Goal: Transaction & Acquisition: Purchase product/service

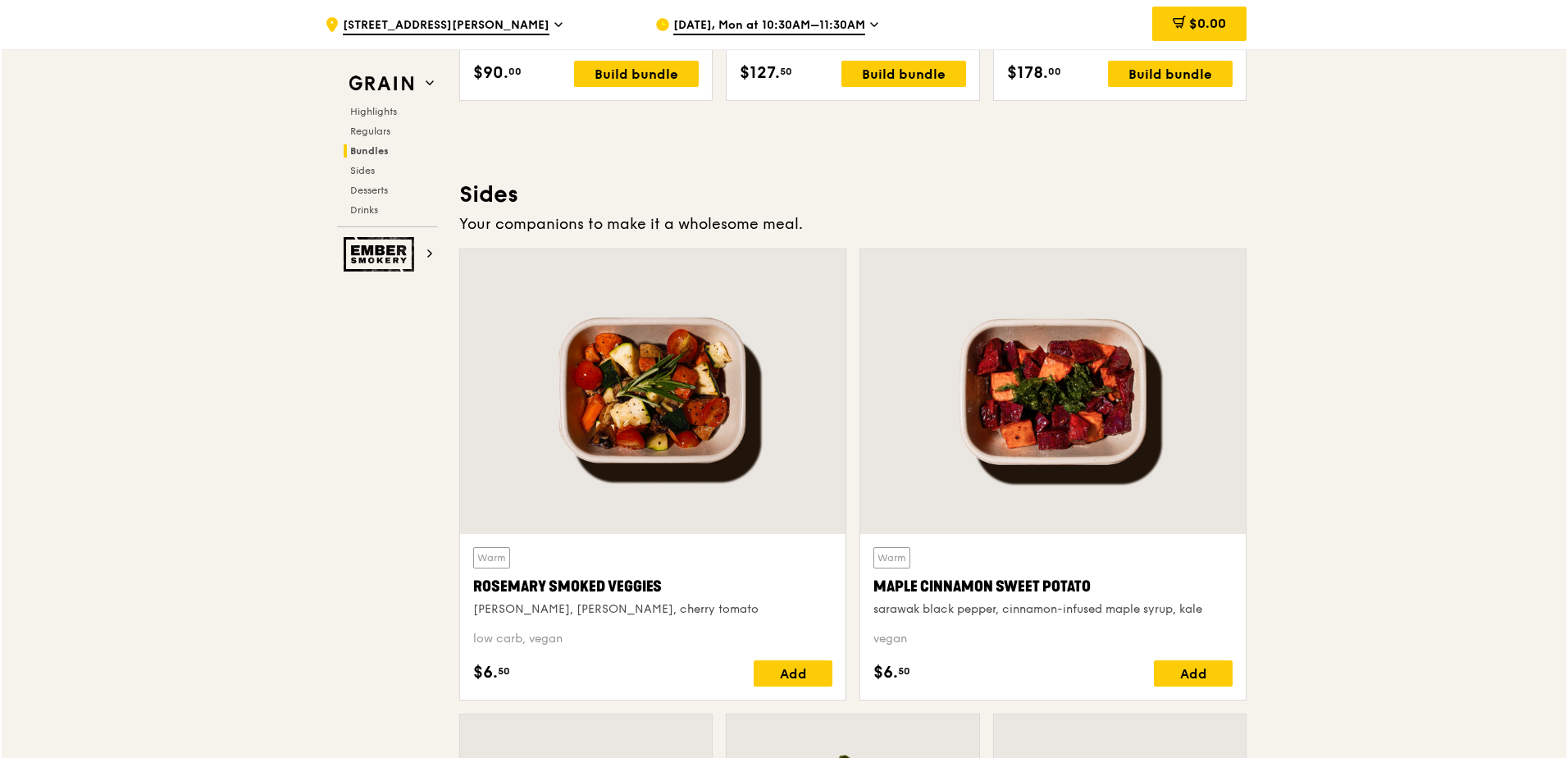
scroll to position [3094, 0]
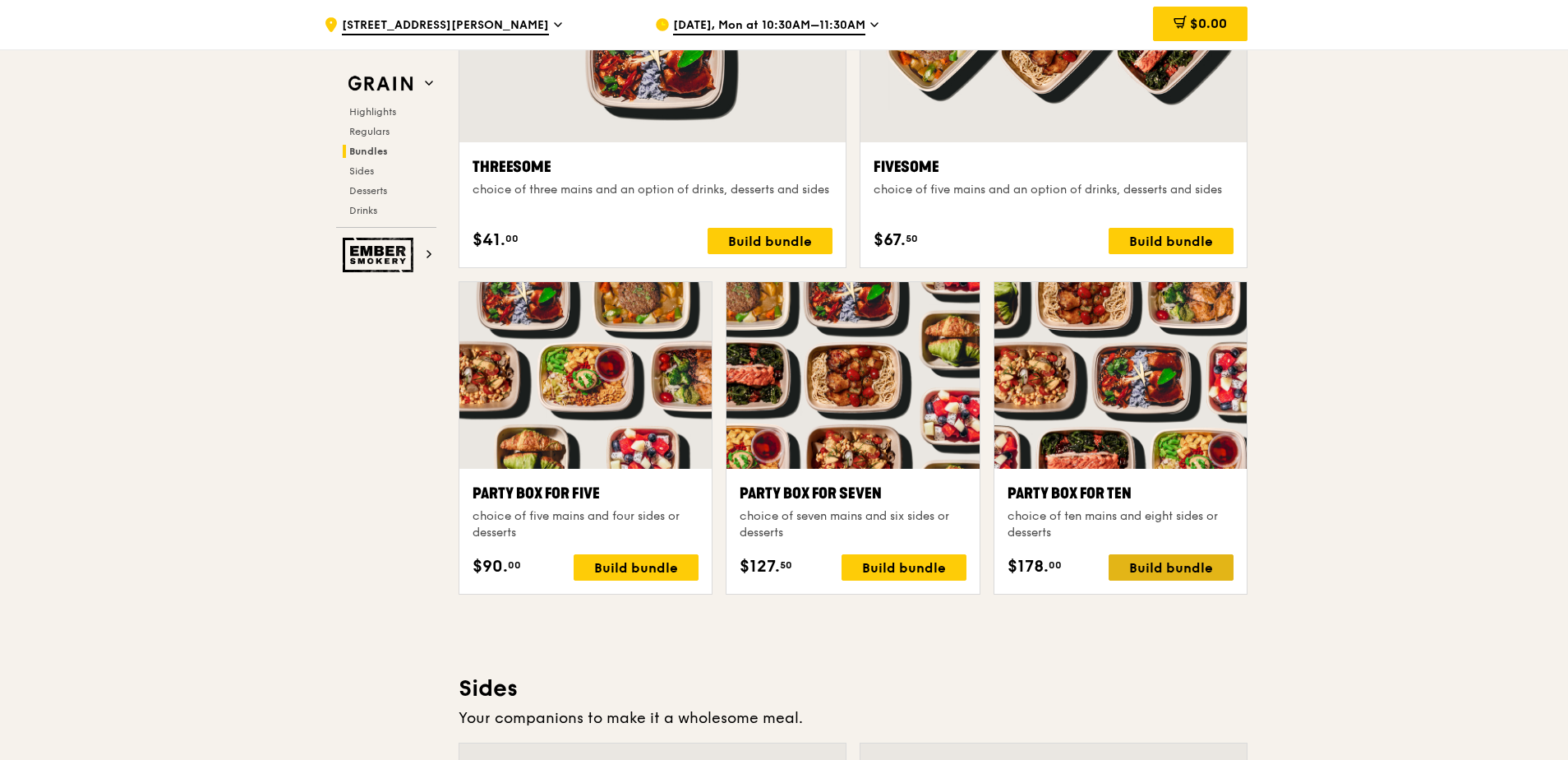
click at [1192, 566] on div "Build bundle" at bounding box center [1170, 568] width 125 height 27
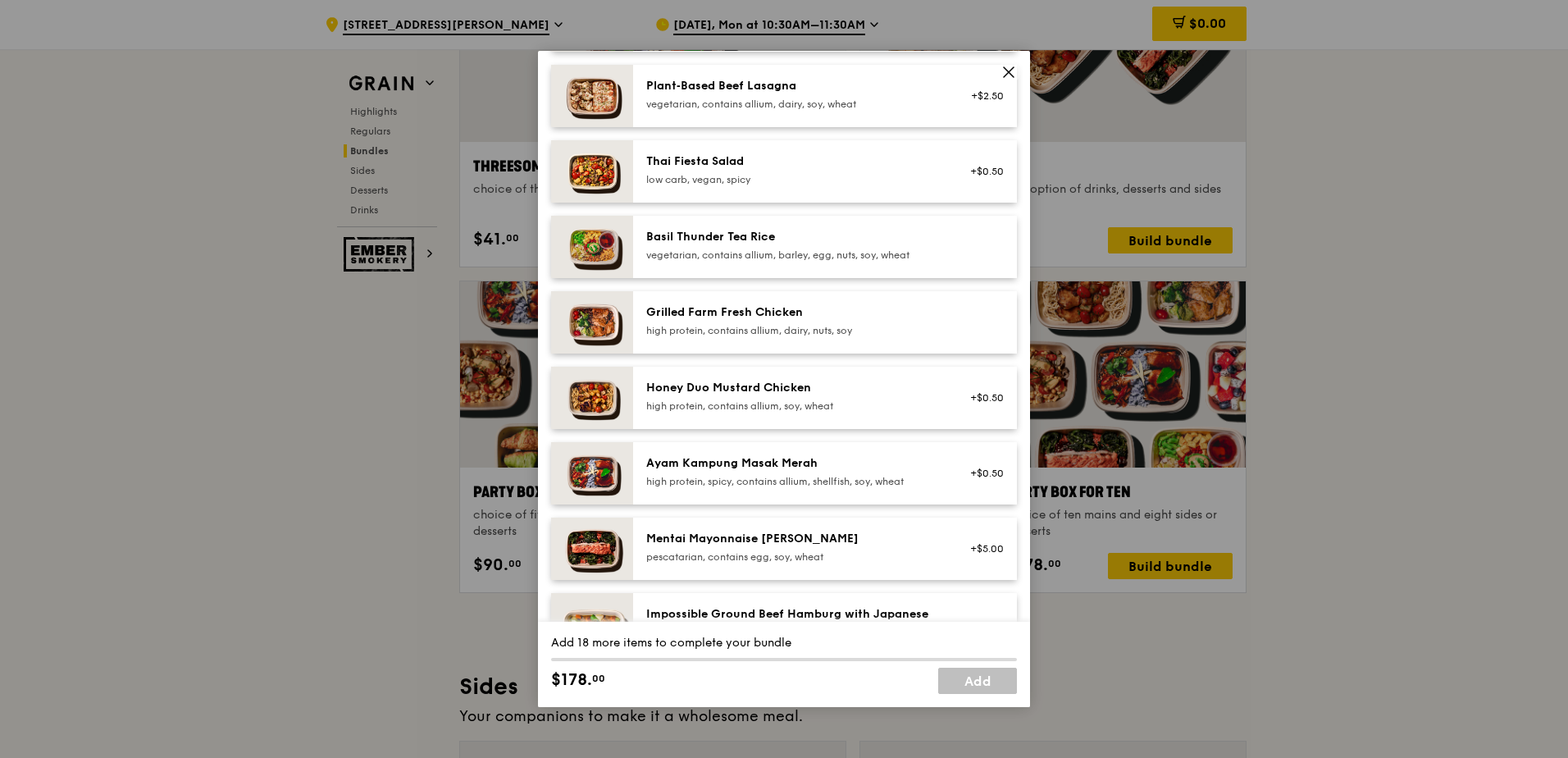
scroll to position [246, 0]
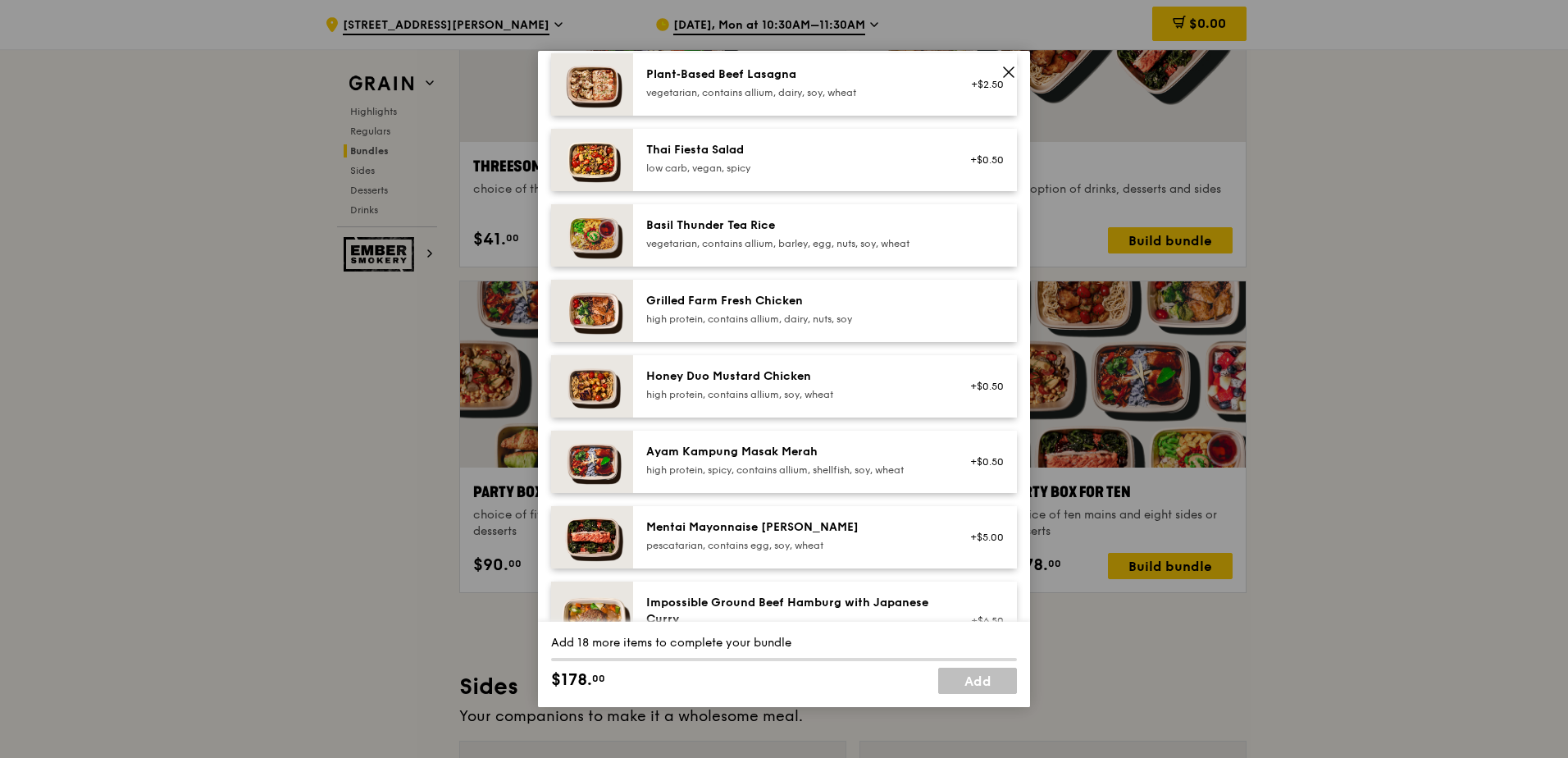
click at [751, 534] on div "Mentai Mayonnaise [PERSON_NAME]" at bounding box center [793, 527] width 294 height 17
click at [736, 542] on div "pescatarian, contains egg, soy, wheat" at bounding box center [793, 545] width 294 height 13
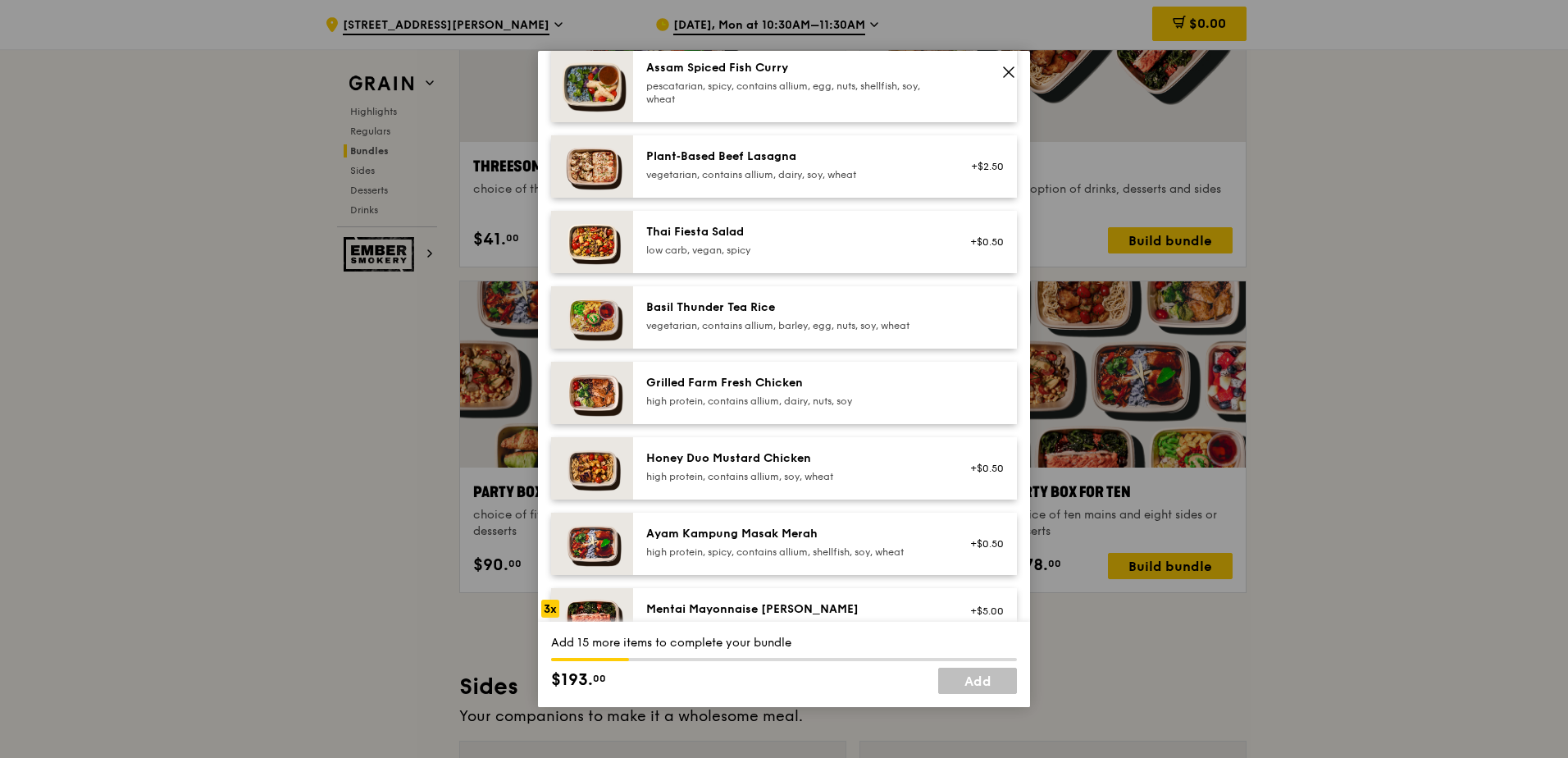
click at [761, 378] on div "Grilled Farm Fresh Chicken" at bounding box center [793, 383] width 294 height 17
click at [760, 383] on div "Grilled Farm Fresh Chicken" at bounding box center [793, 383] width 294 height 17
click at [770, 459] on div "Honey Duo Mustard Chicken" at bounding box center [793, 459] width 294 height 17
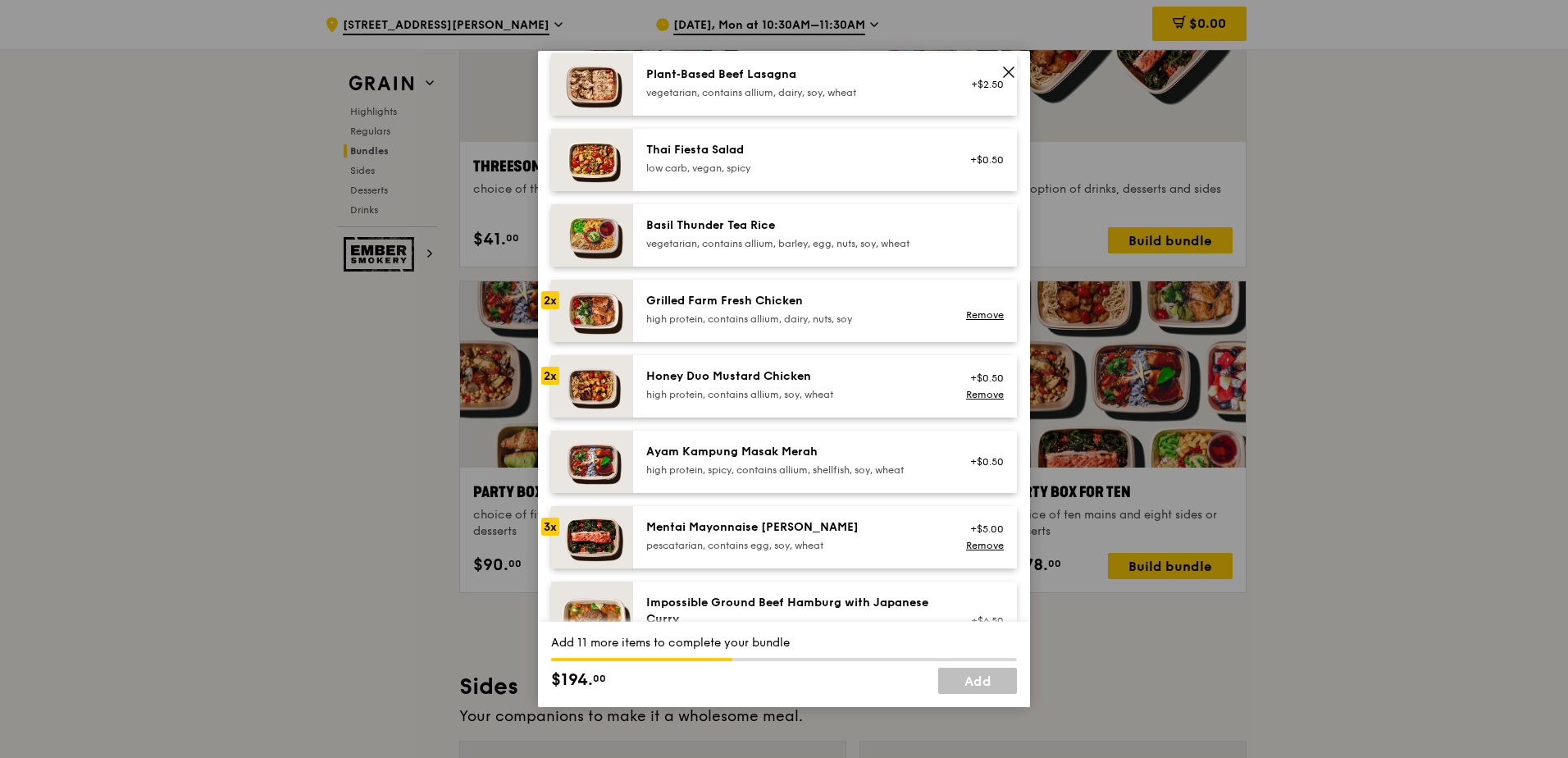
click at [792, 164] on div "low carb, vegan, spicy" at bounding box center [793, 168] width 294 height 13
click at [742, 467] on div "high protein, spicy, contains allium, shellfish, soy, wheat" at bounding box center [793, 470] width 294 height 13
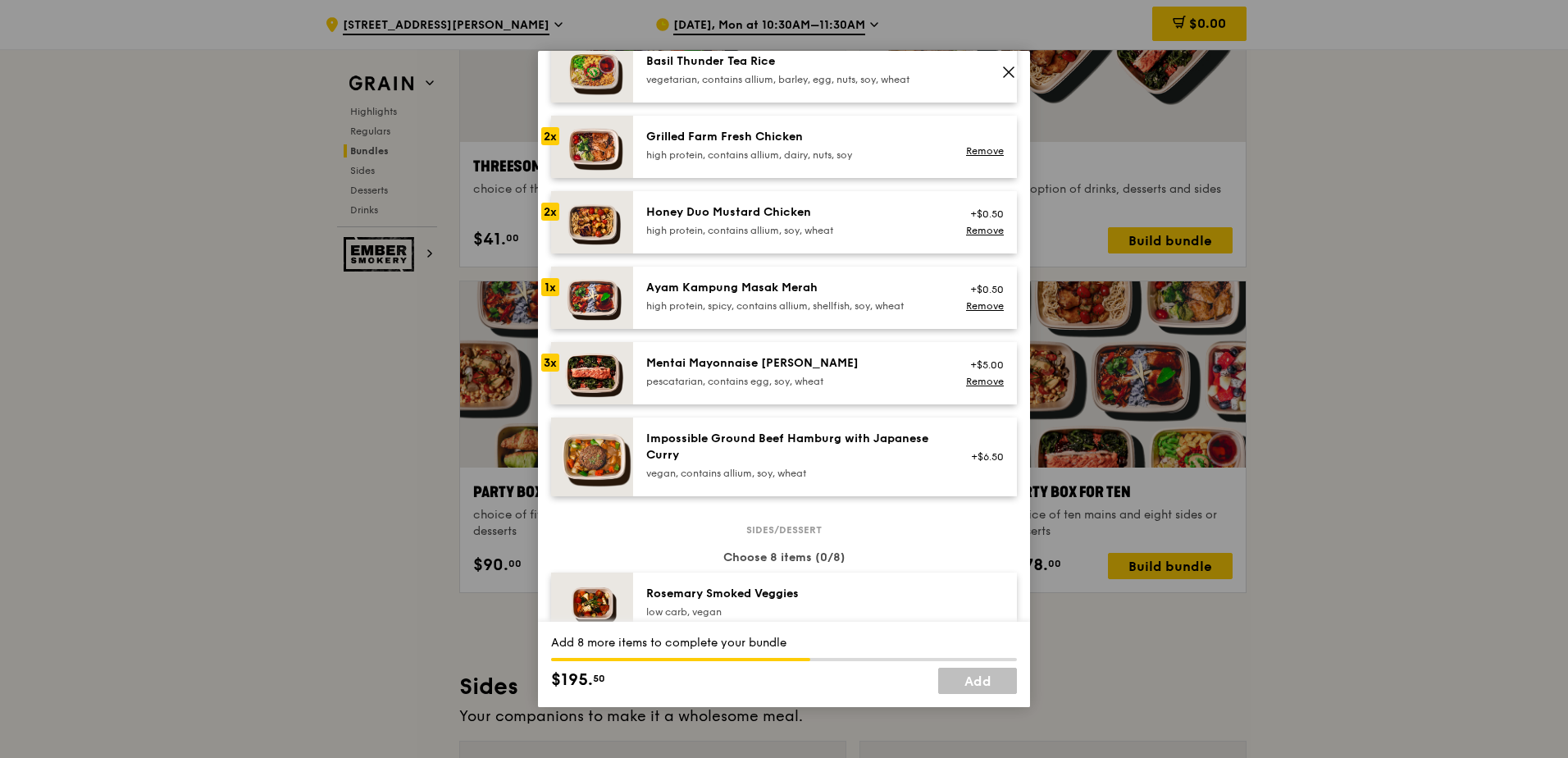
scroll to position [656, 0]
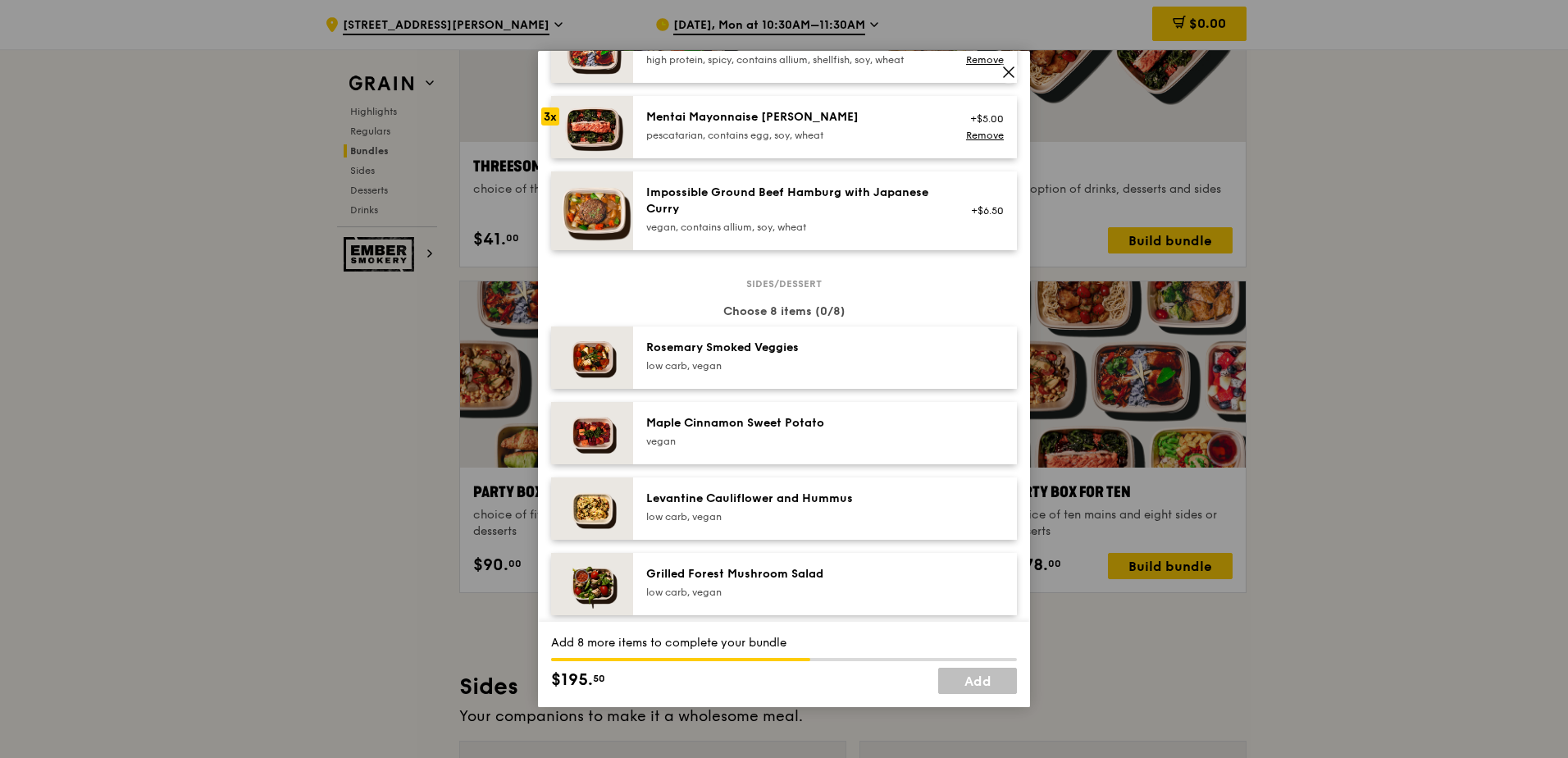
click at [718, 357] on div "[PERSON_NAME] Smoked Veggies low carb, vegan" at bounding box center [793, 355] width 294 height 33
click at [767, 505] on div "Levantine Cauliflower and Hummus" at bounding box center [793, 498] width 294 height 17
click at [765, 586] on div "low carb, vegan" at bounding box center [793, 592] width 294 height 13
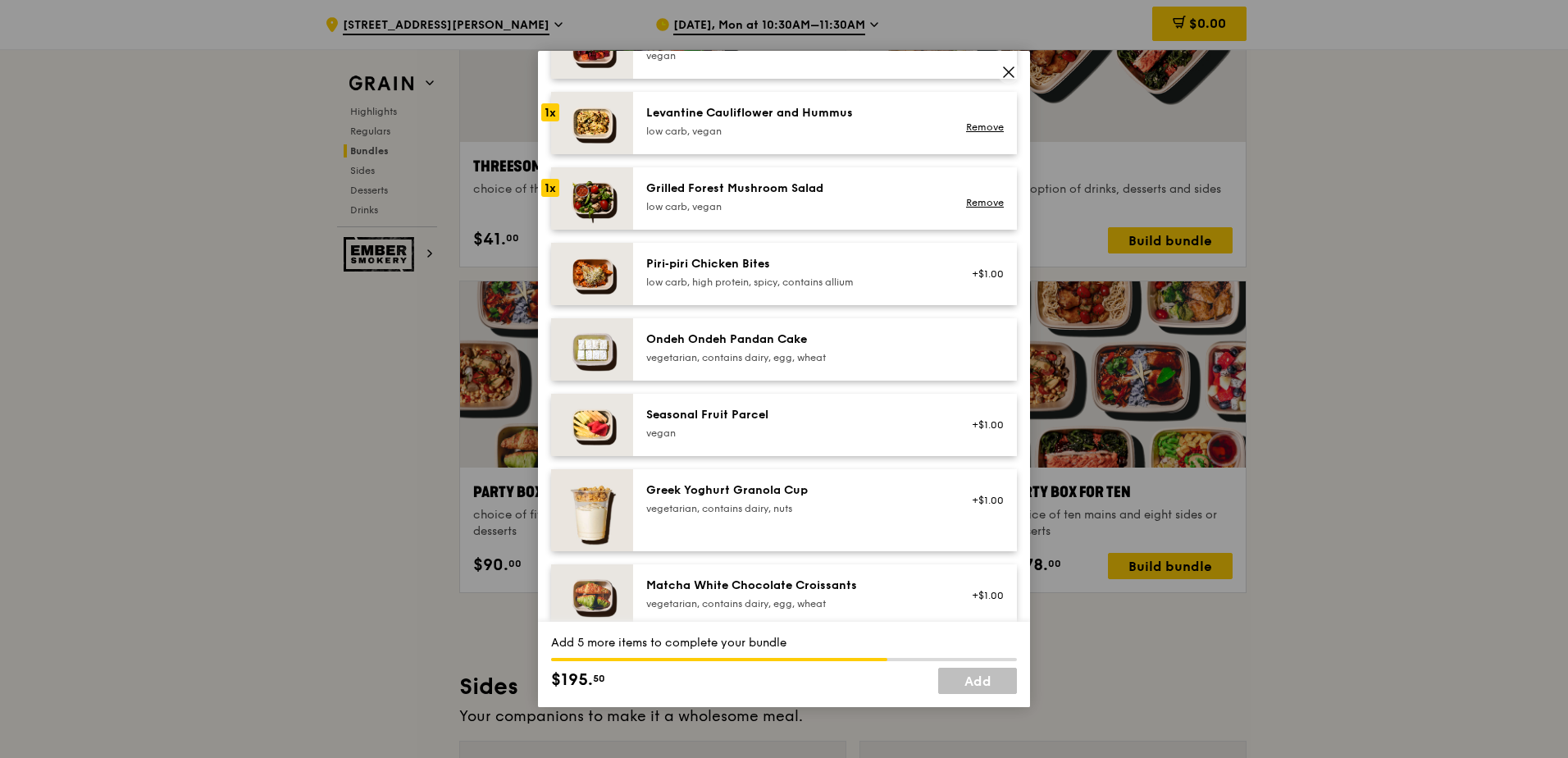
scroll to position [1066, 0]
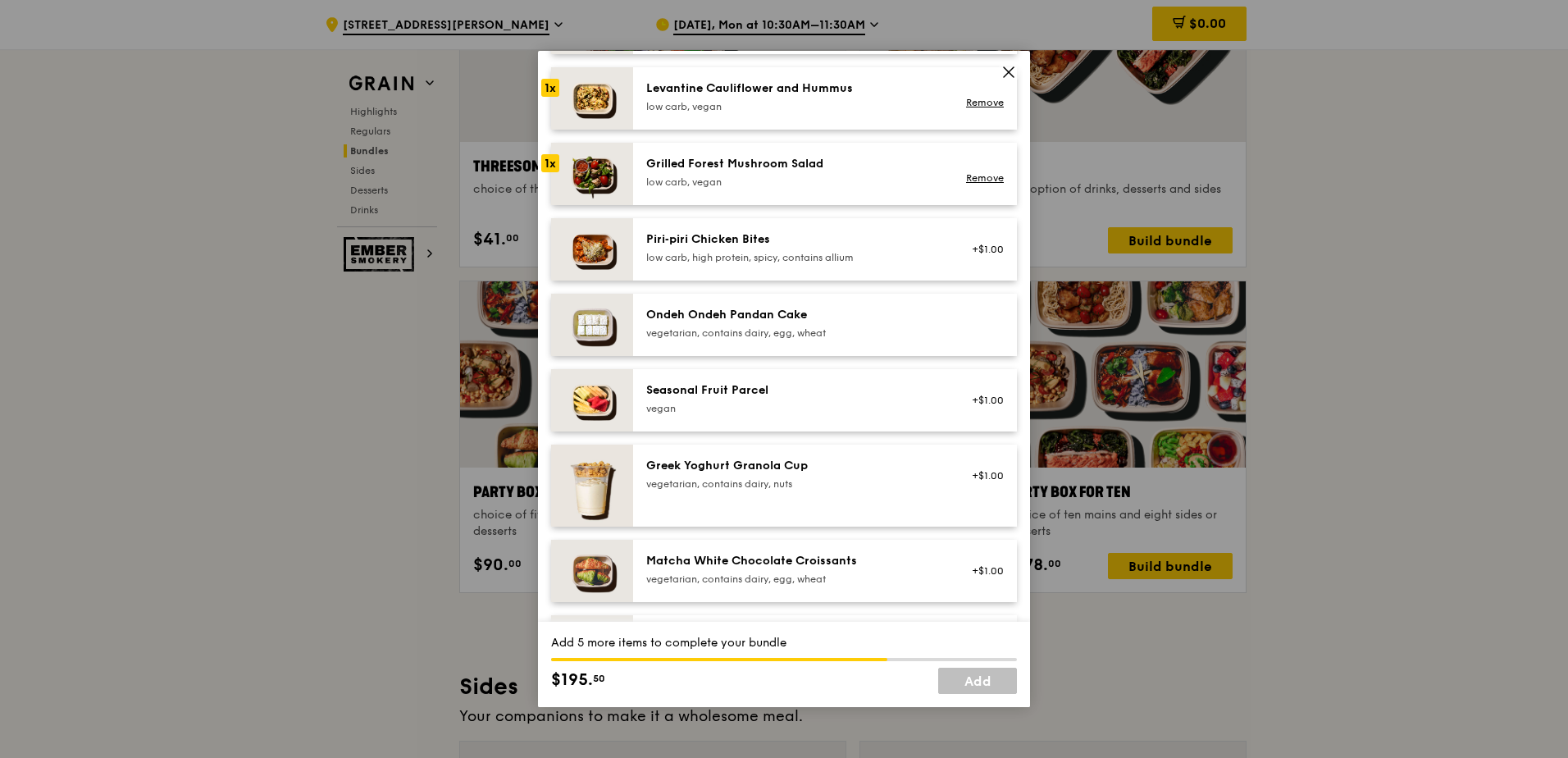
click at [807, 398] on div "Seasonal Fruit Parcel" at bounding box center [793, 390] width 294 height 17
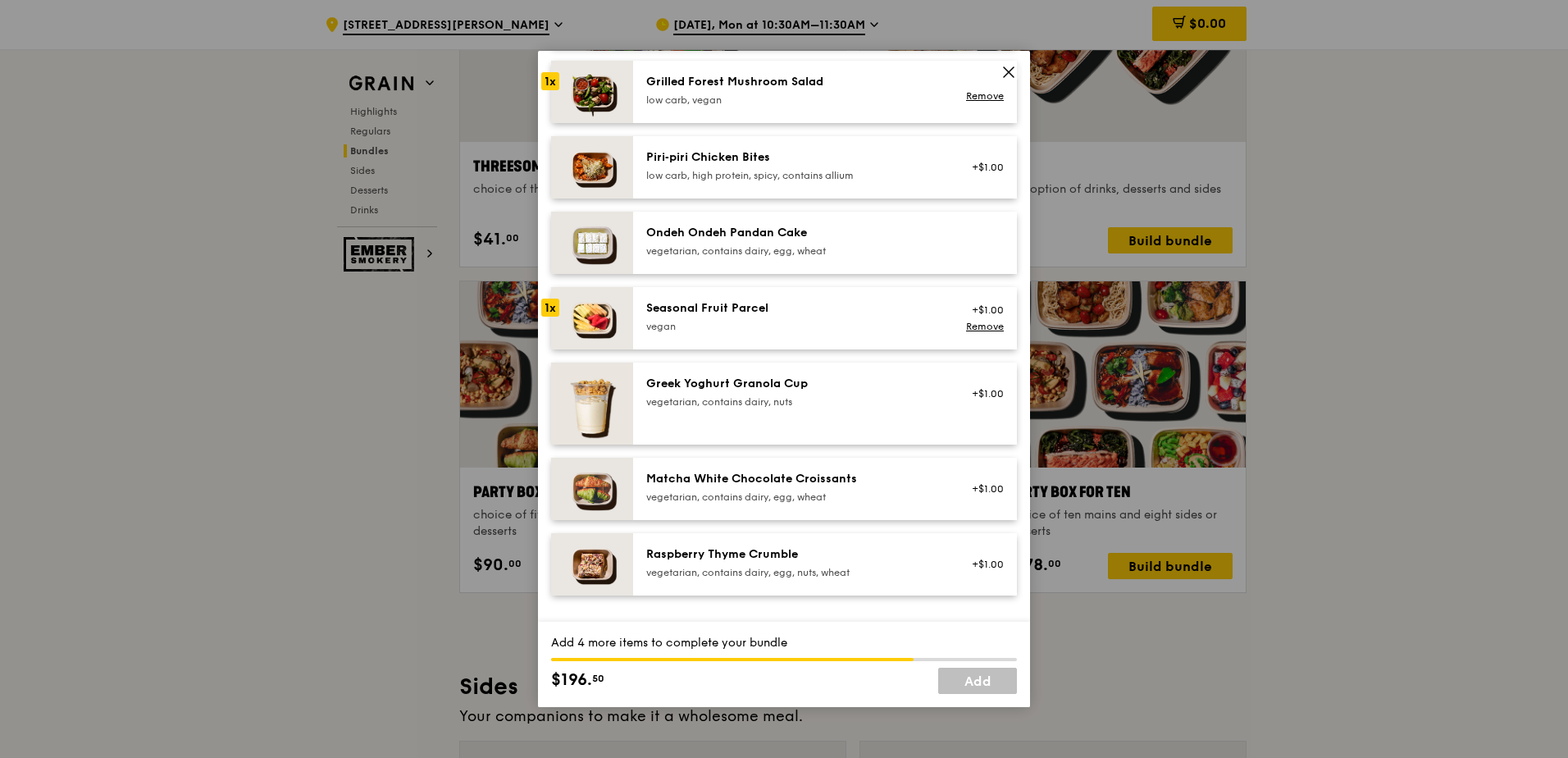
scroll to position [1231, 0]
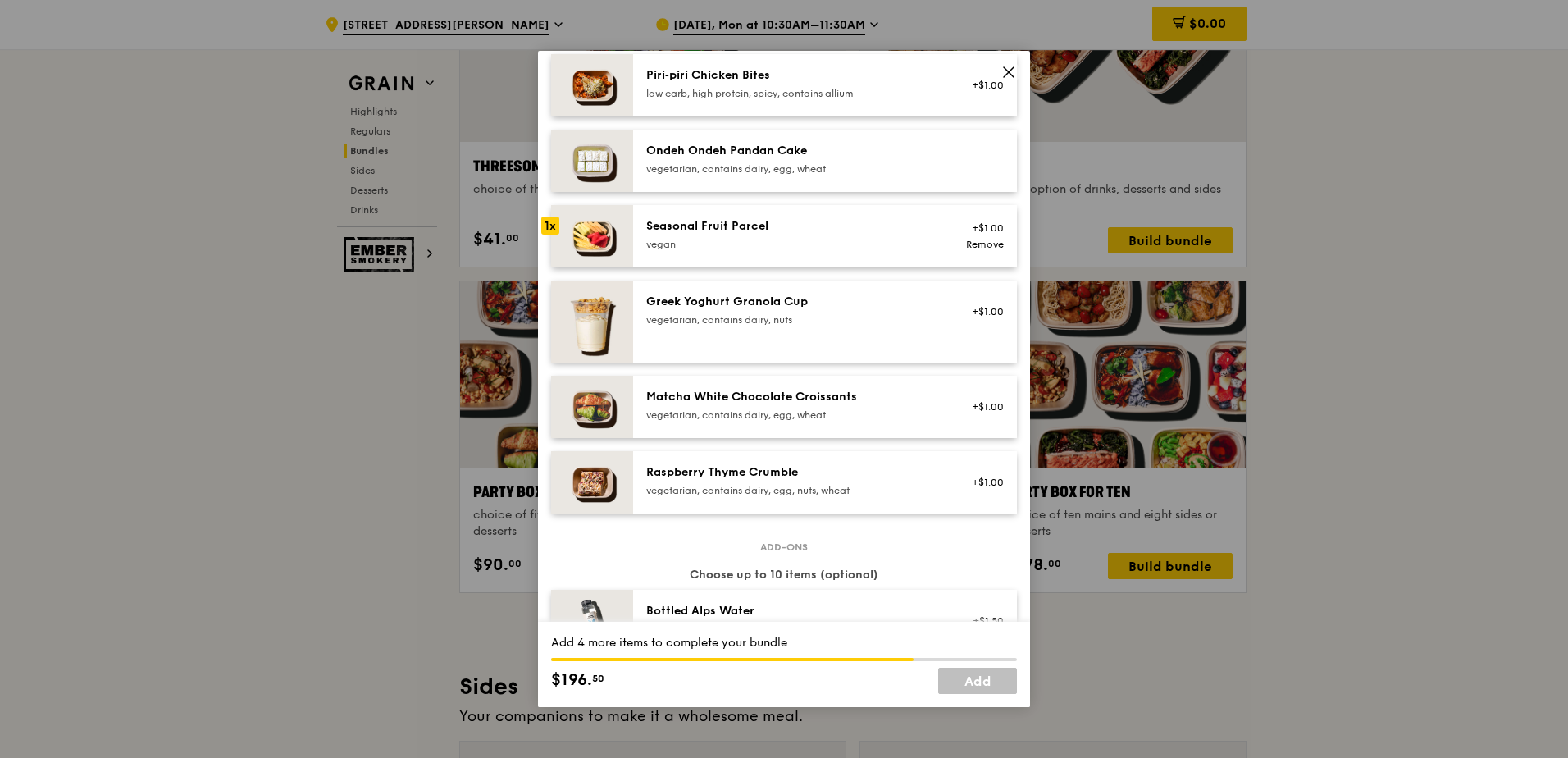
click at [766, 411] on div "vegetarian, contains dairy, egg, wheat" at bounding box center [793, 414] width 294 height 13
click at [746, 490] on div "vegetarian, contains dairy, egg, nuts, wheat" at bounding box center [793, 490] width 294 height 13
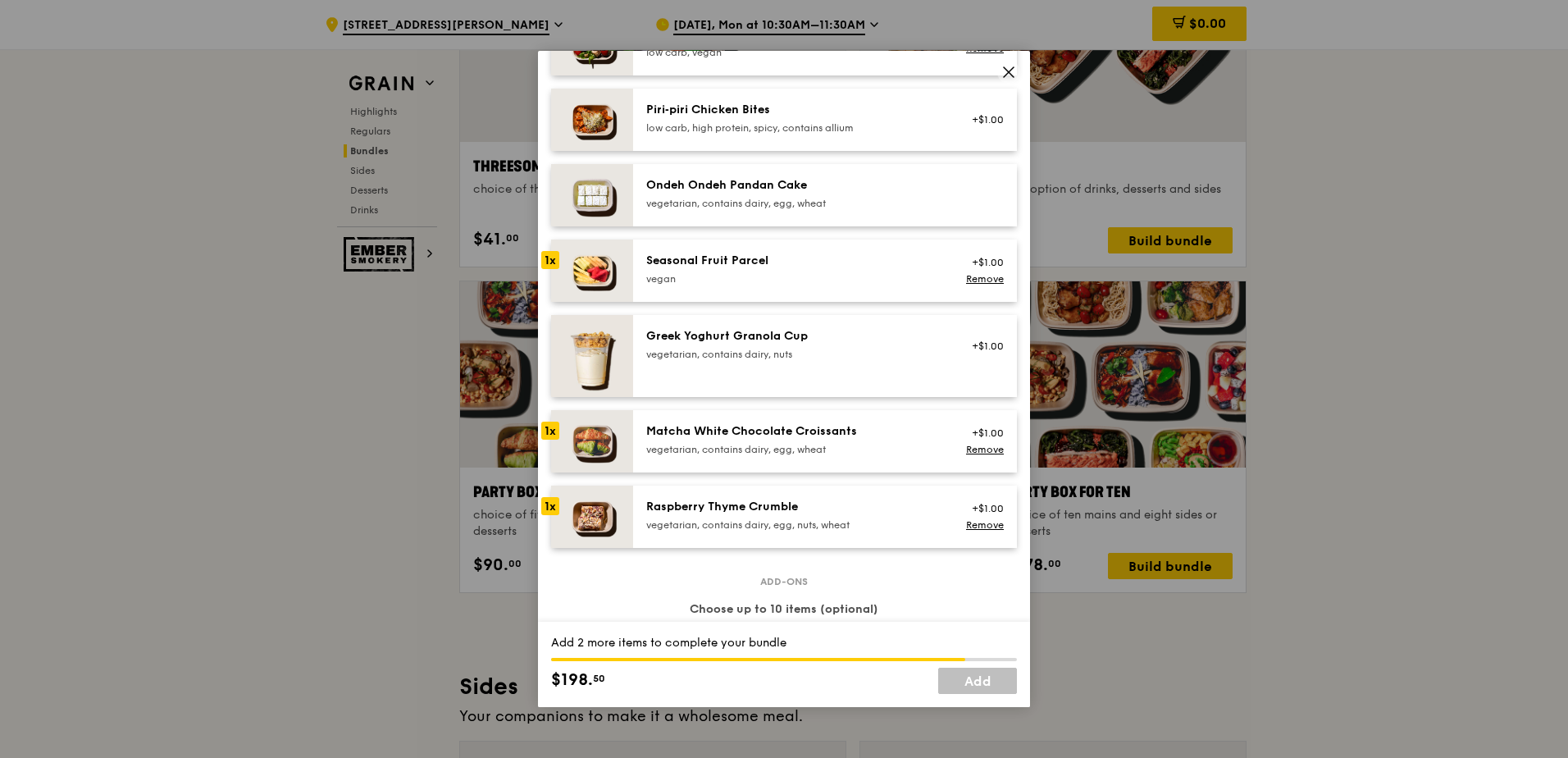
scroll to position [1221, 0]
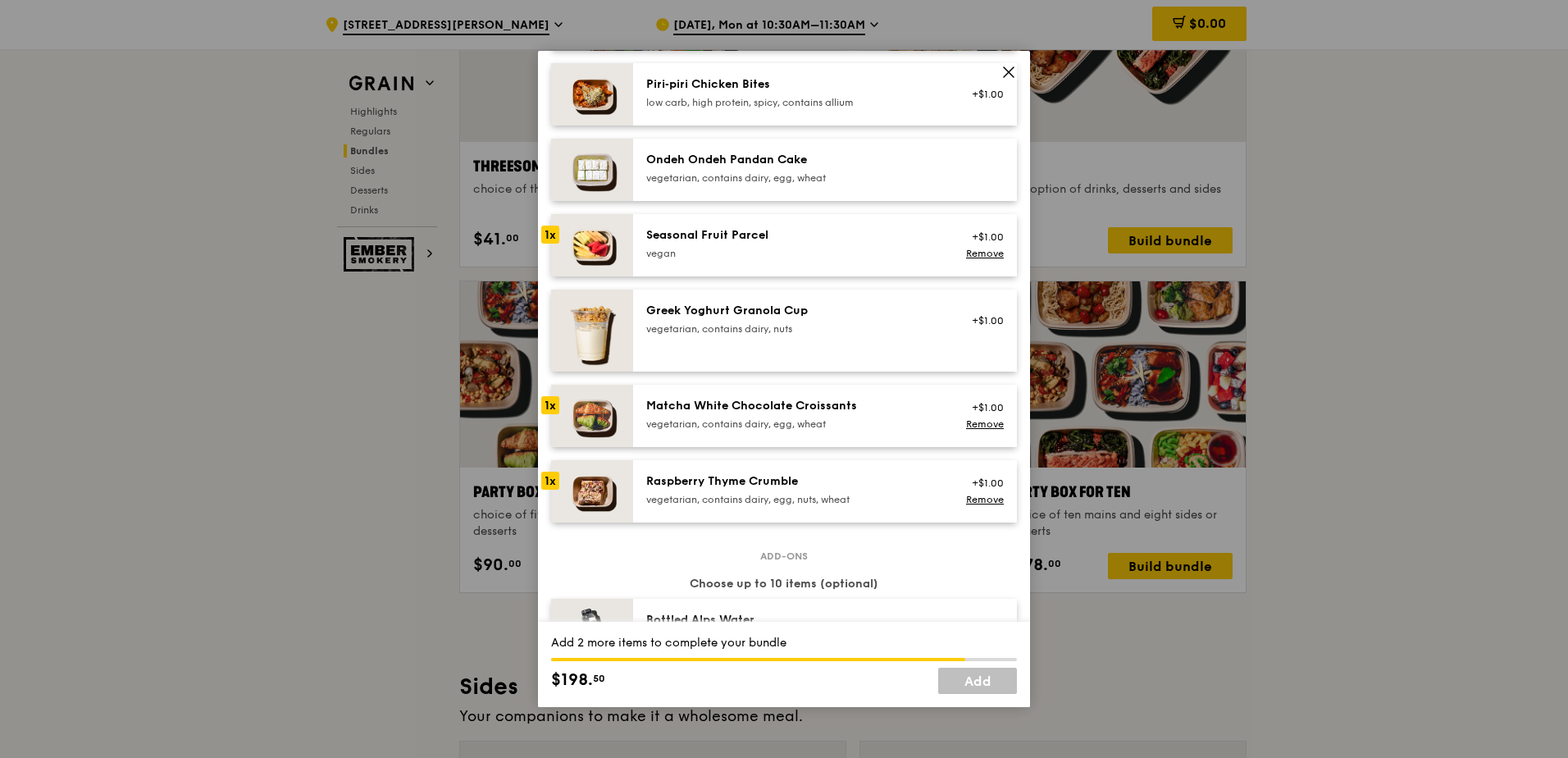
click at [809, 252] on div "vegan" at bounding box center [793, 253] width 294 height 13
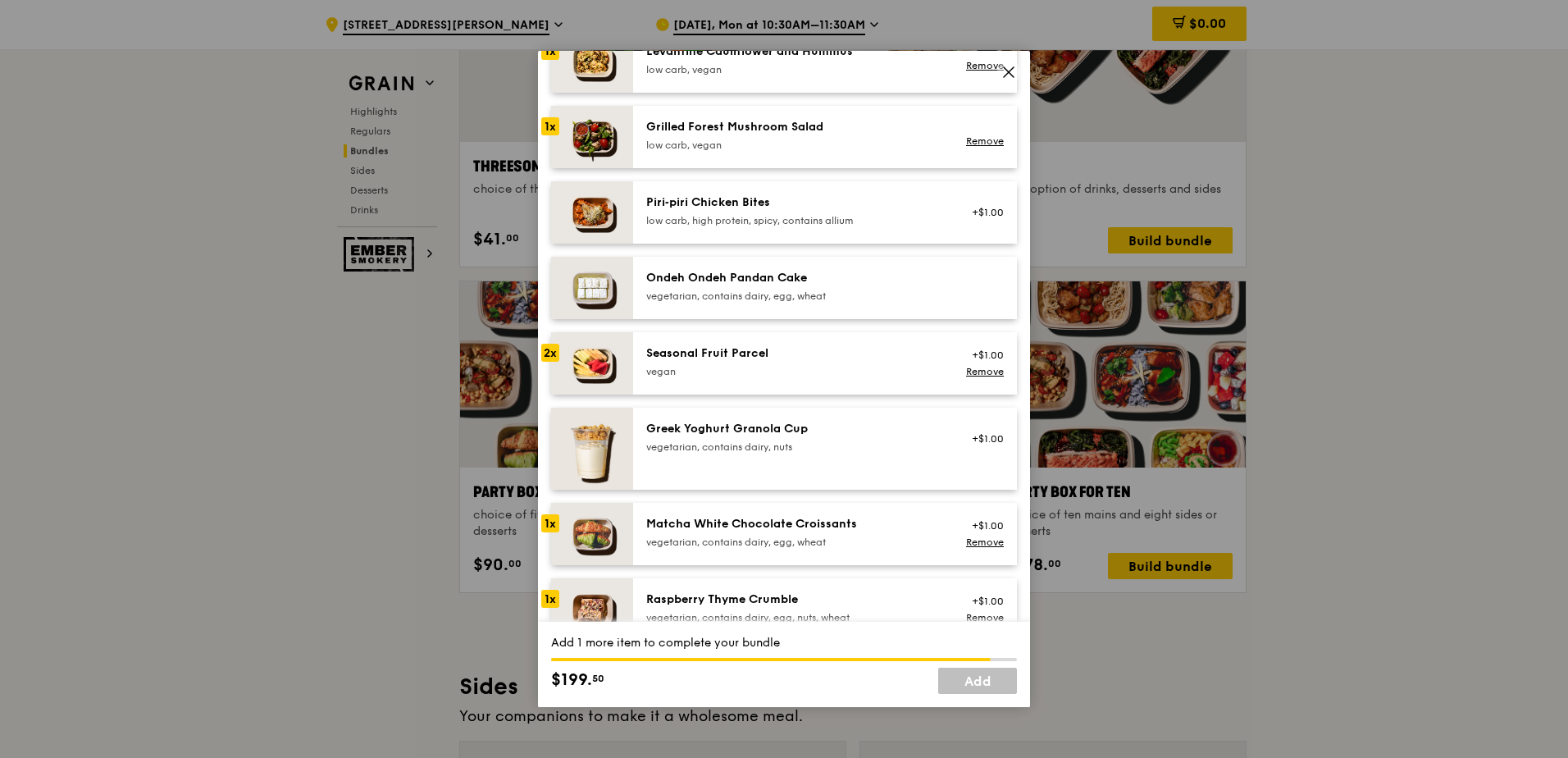
scroll to position [1140, 0]
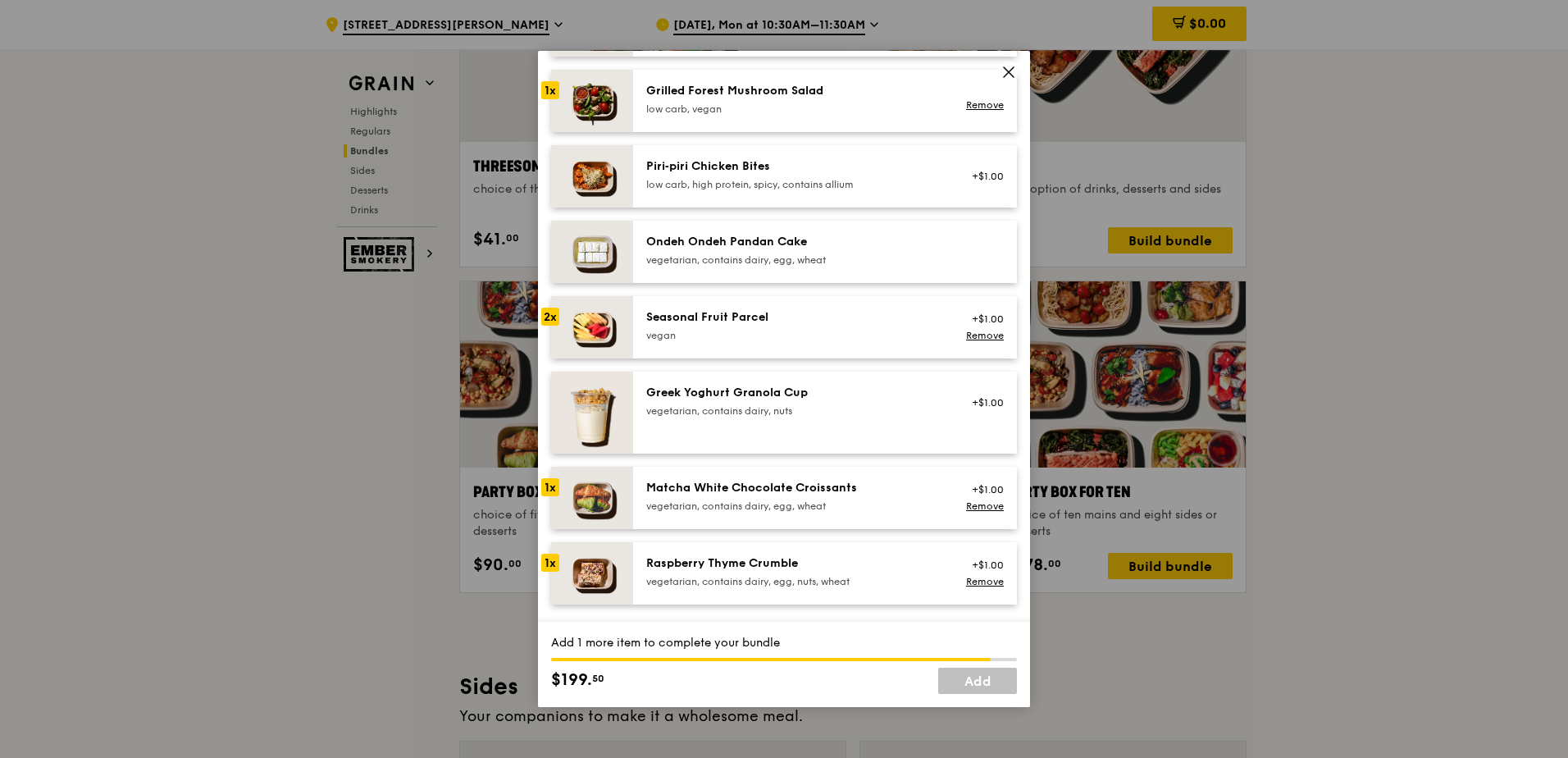
click at [877, 244] on div "Ondeh Ondeh Pandan Cake" at bounding box center [793, 242] width 294 height 17
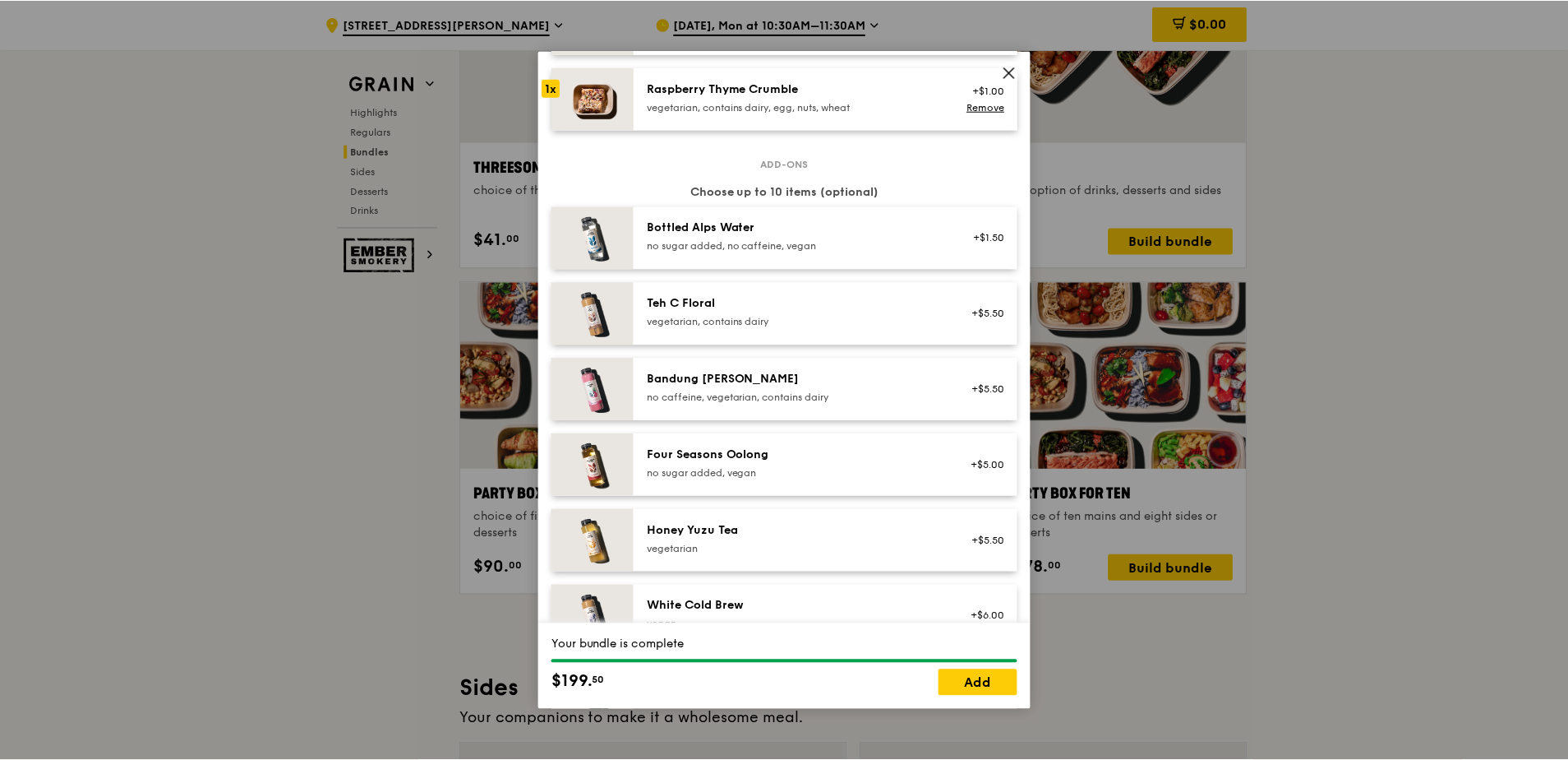
scroll to position [1718, 0]
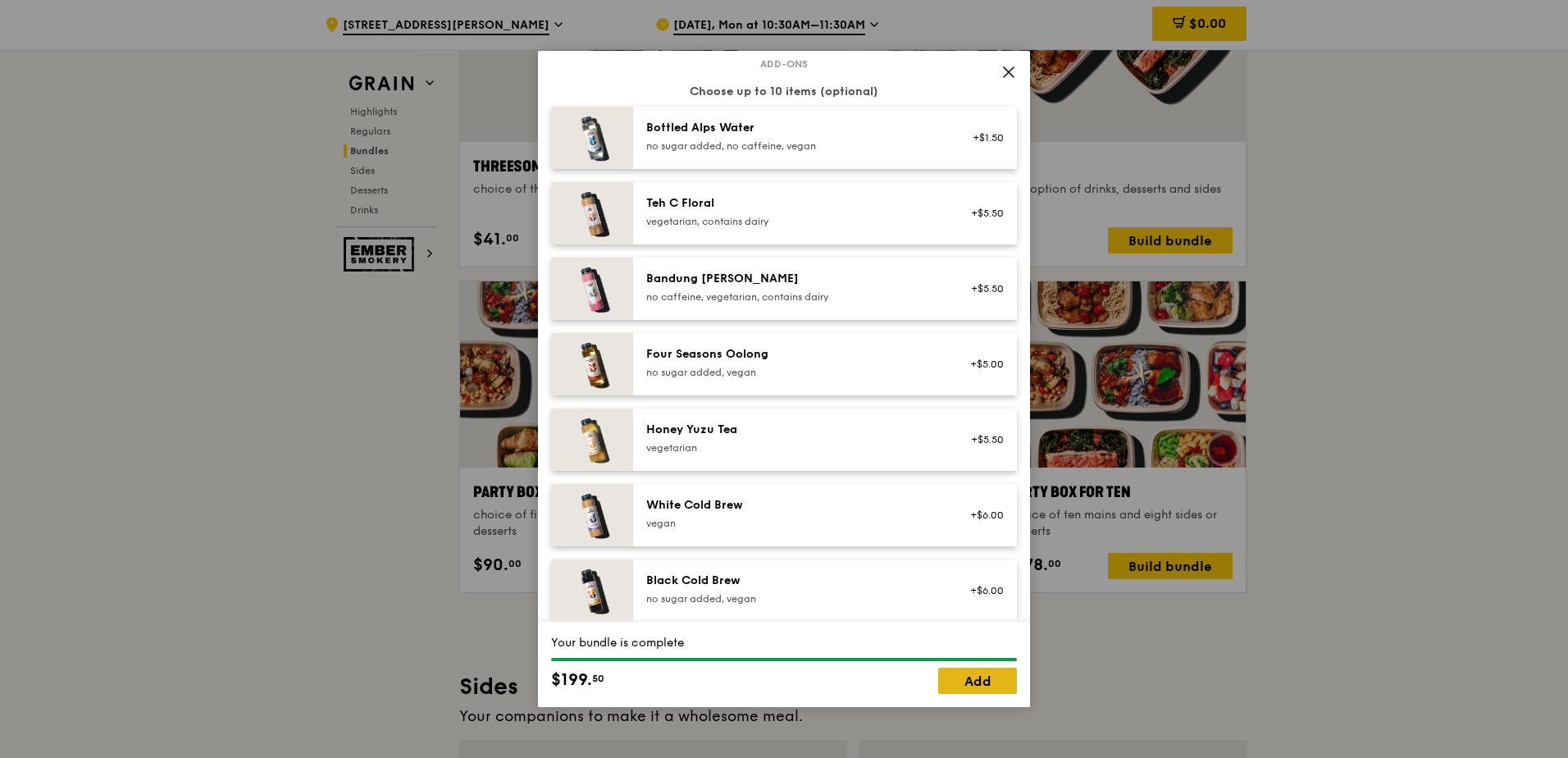
click at [987, 672] on link "Add" at bounding box center [977, 681] width 79 height 27
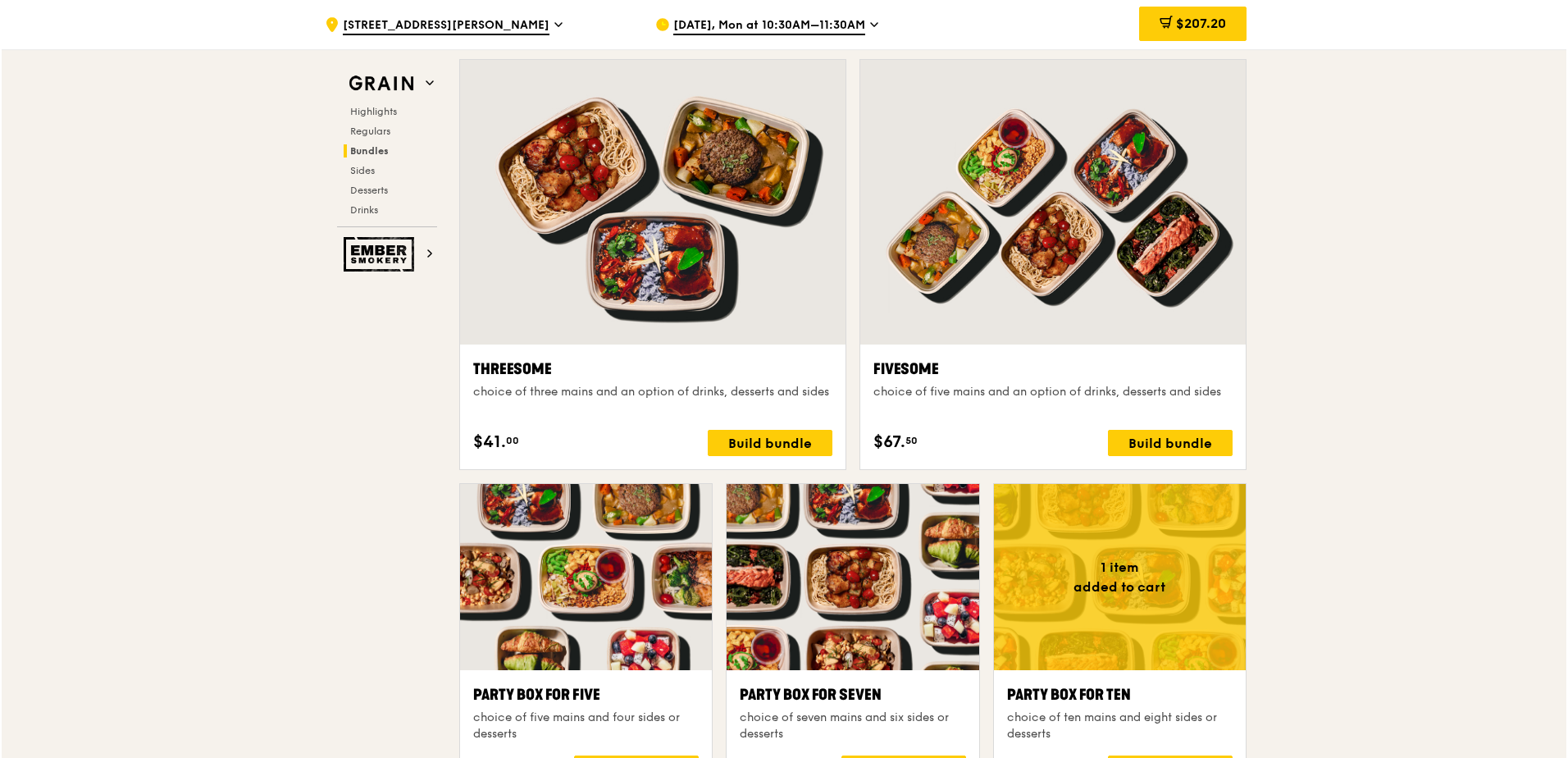
scroll to position [2930, 0]
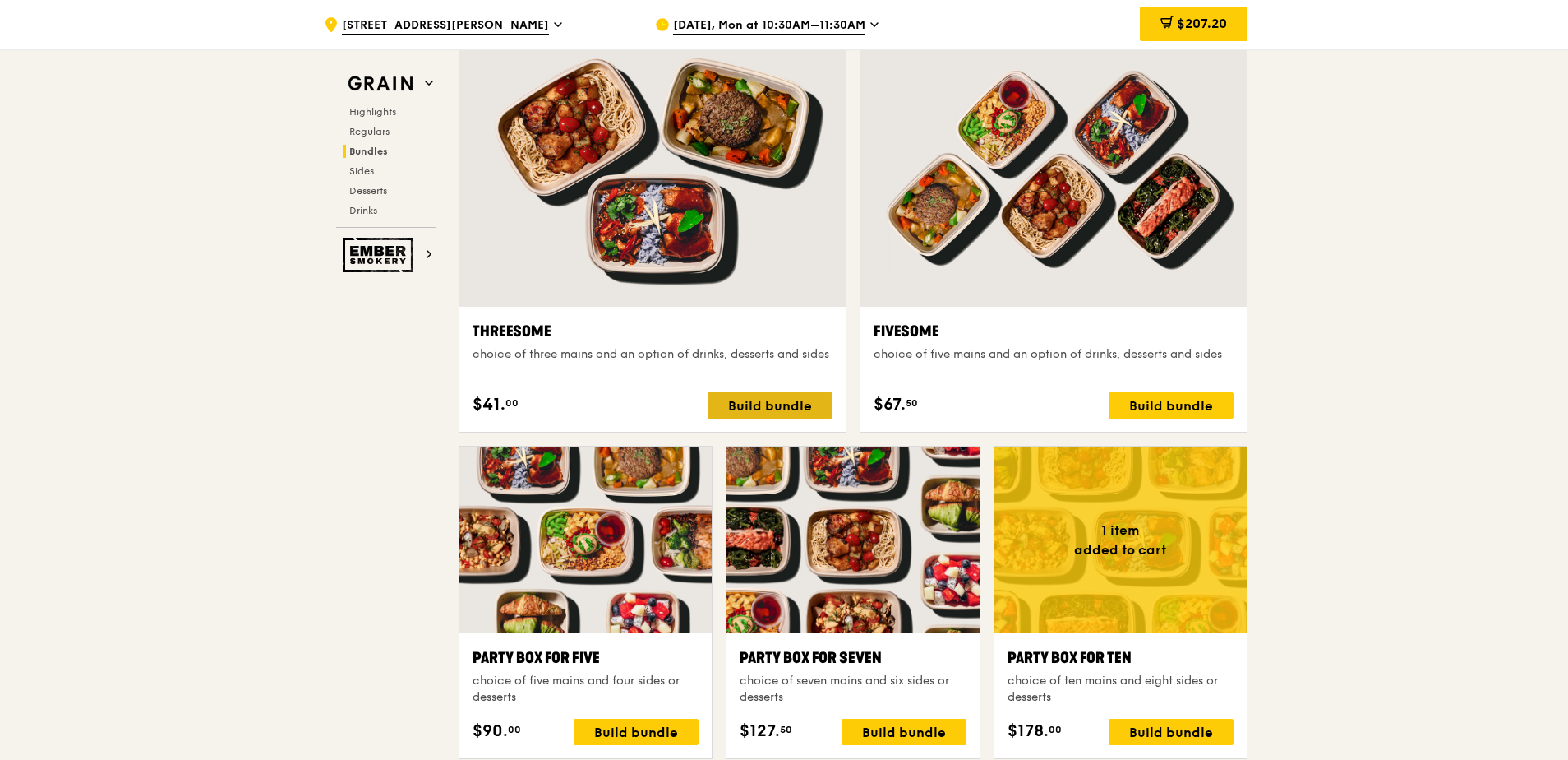
click at [789, 410] on div "Build bundle" at bounding box center [769, 406] width 125 height 27
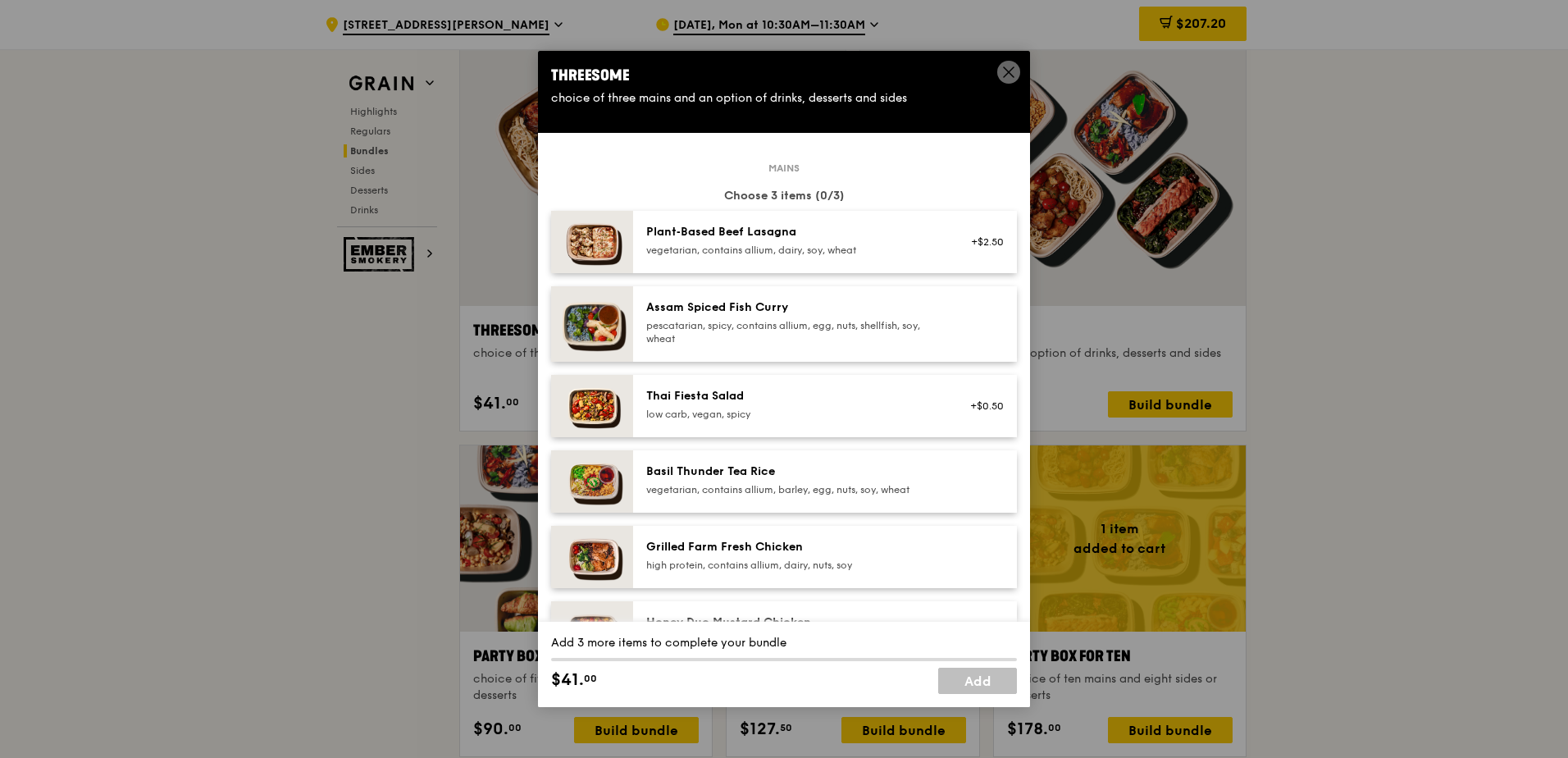
click at [825, 344] on div "pescatarian, spicy, contains allium, egg, nuts, shellfish, soy, wheat" at bounding box center [793, 332] width 294 height 27
click at [858, 330] on div "pescatarian, spicy, contains allium, egg, nuts, shellfish, soy, wheat" at bounding box center [793, 332] width 294 height 27
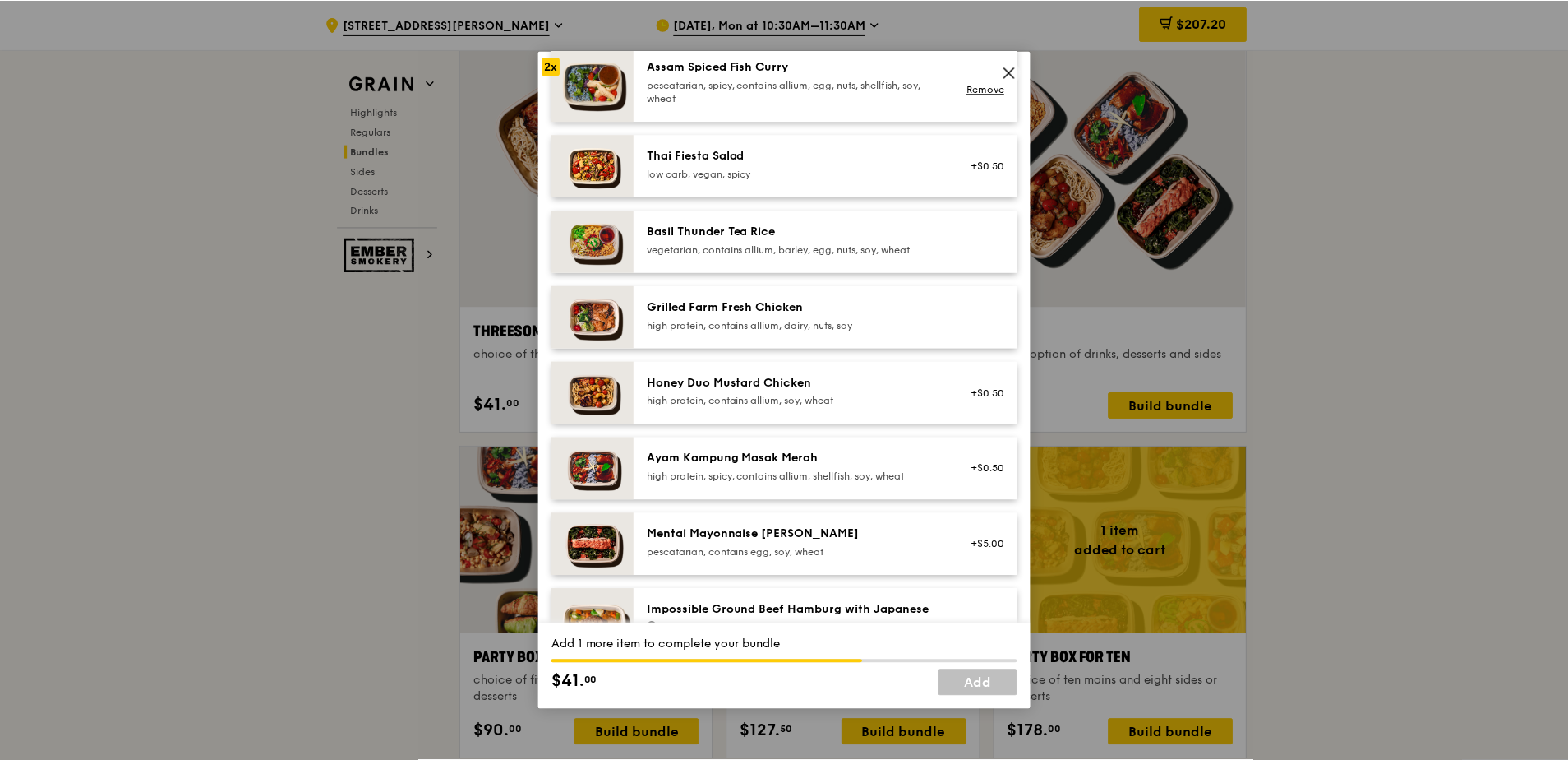
scroll to position [165, 0]
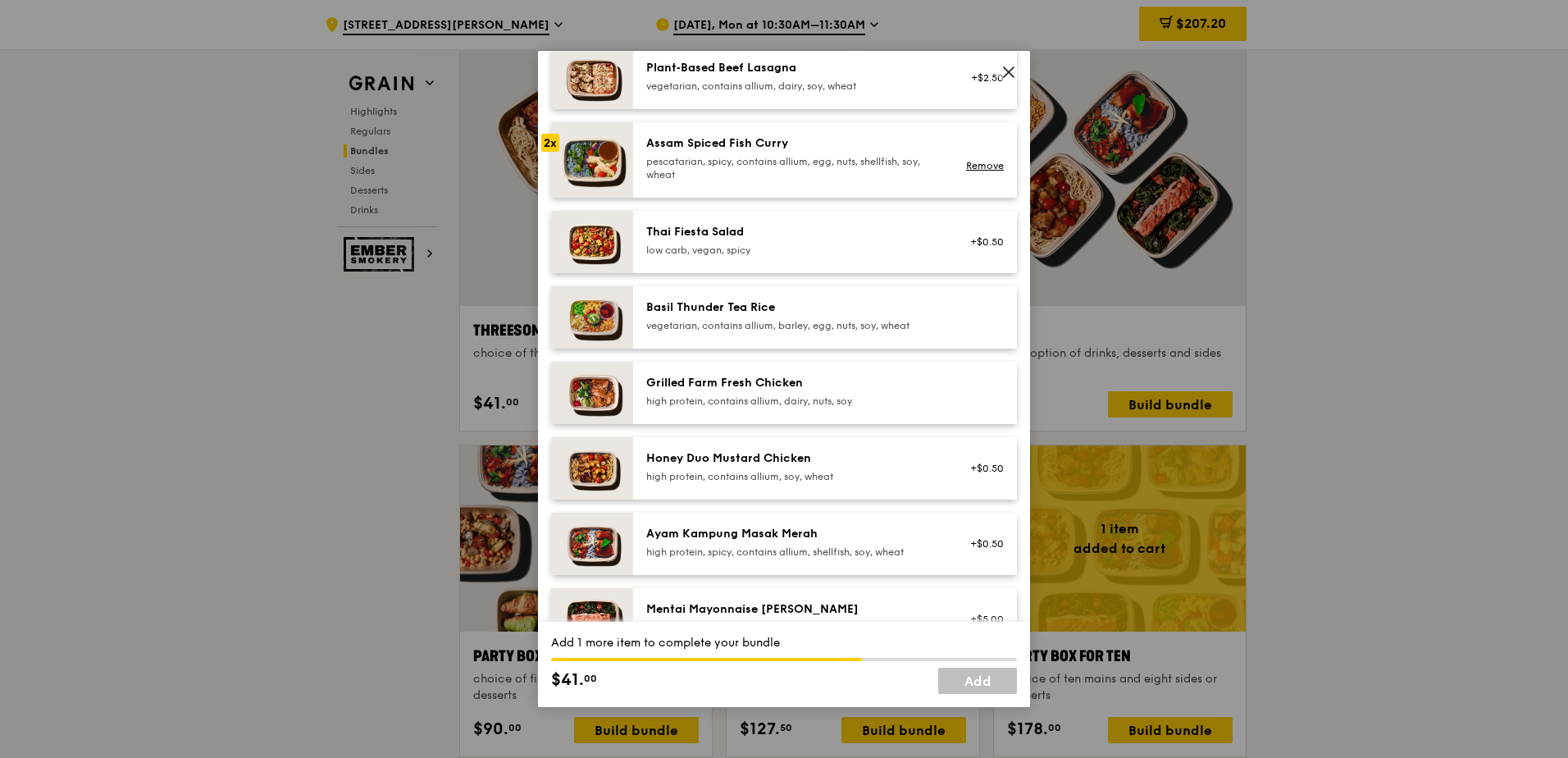
click at [723, 537] on div "Ayam Kampung Masak Merah" at bounding box center [793, 534] width 294 height 17
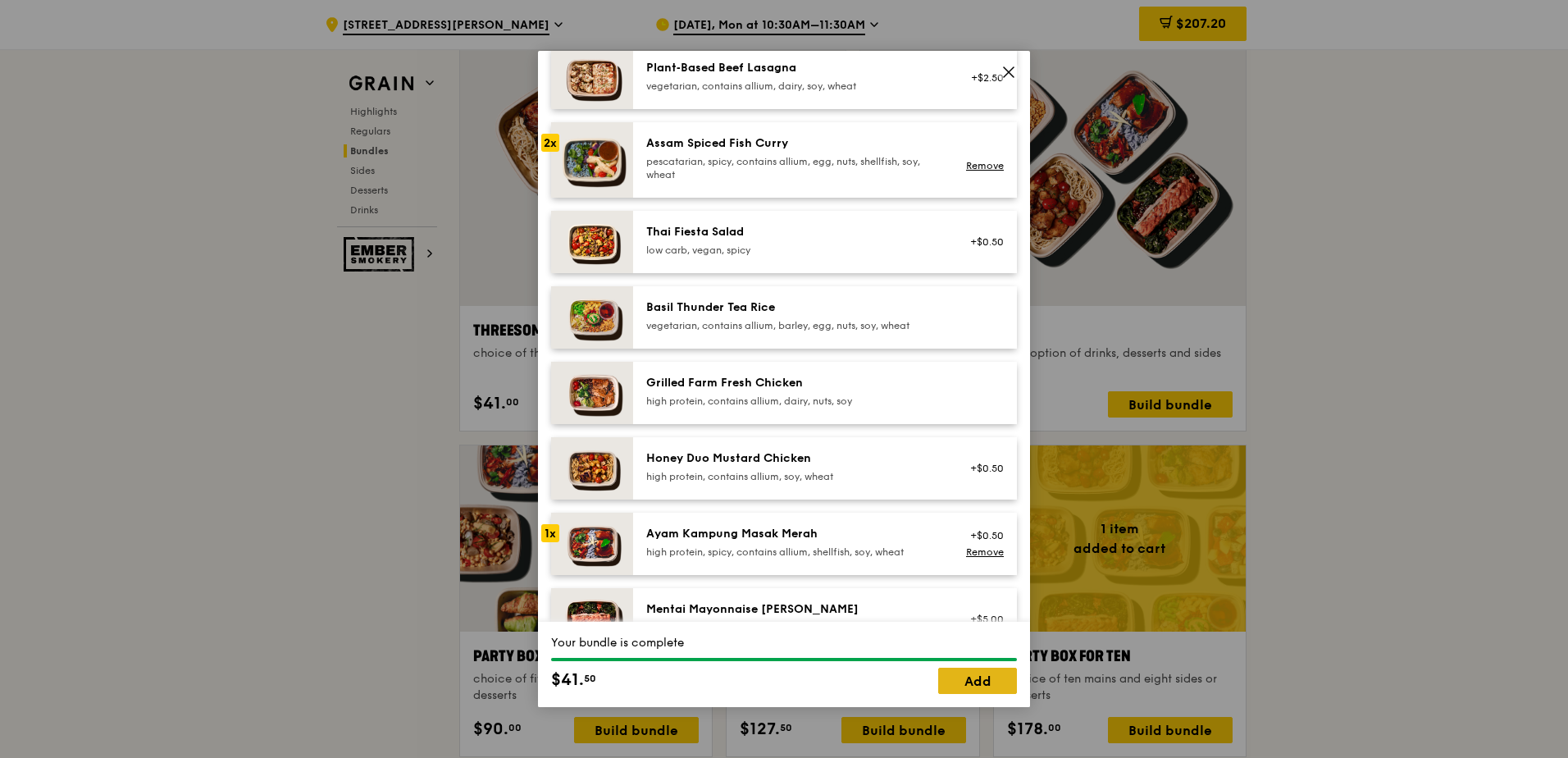
click at [978, 685] on link "Add" at bounding box center [977, 681] width 79 height 27
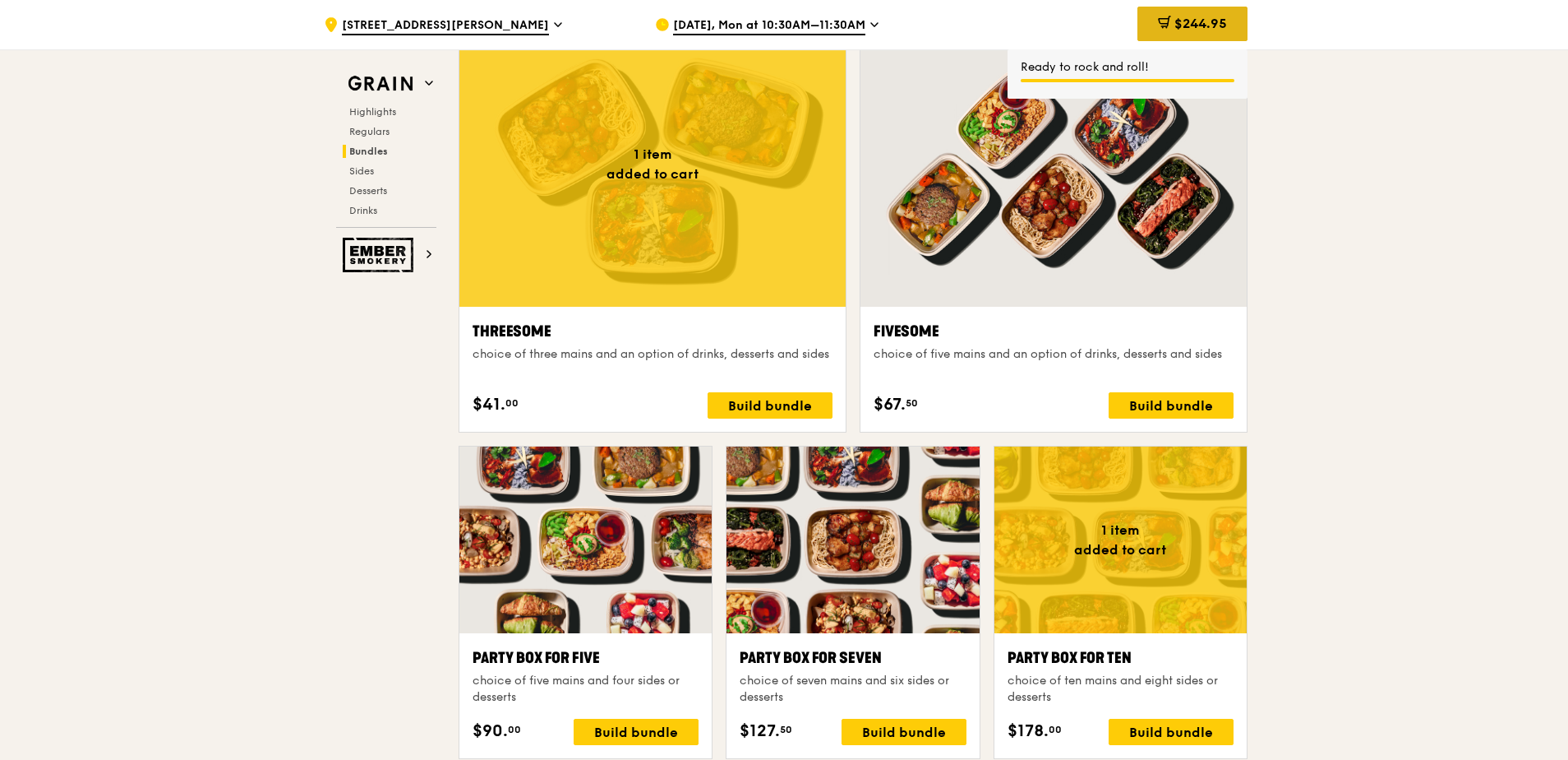
click at [1171, 32] on div "$244.95" at bounding box center [1193, 23] width 110 height 35
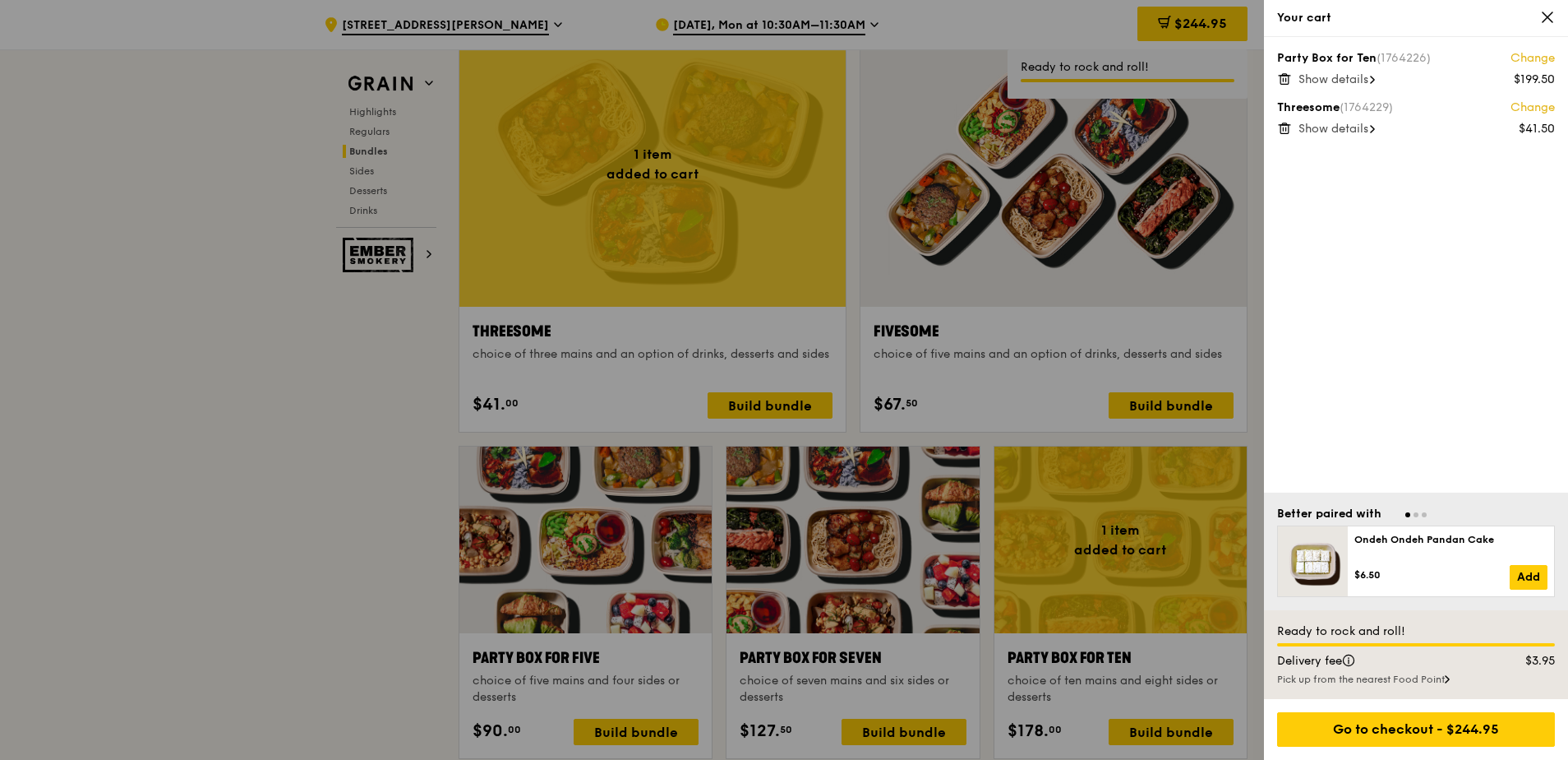
click at [1359, 82] on span "Show details" at bounding box center [1333, 80] width 70 height 14
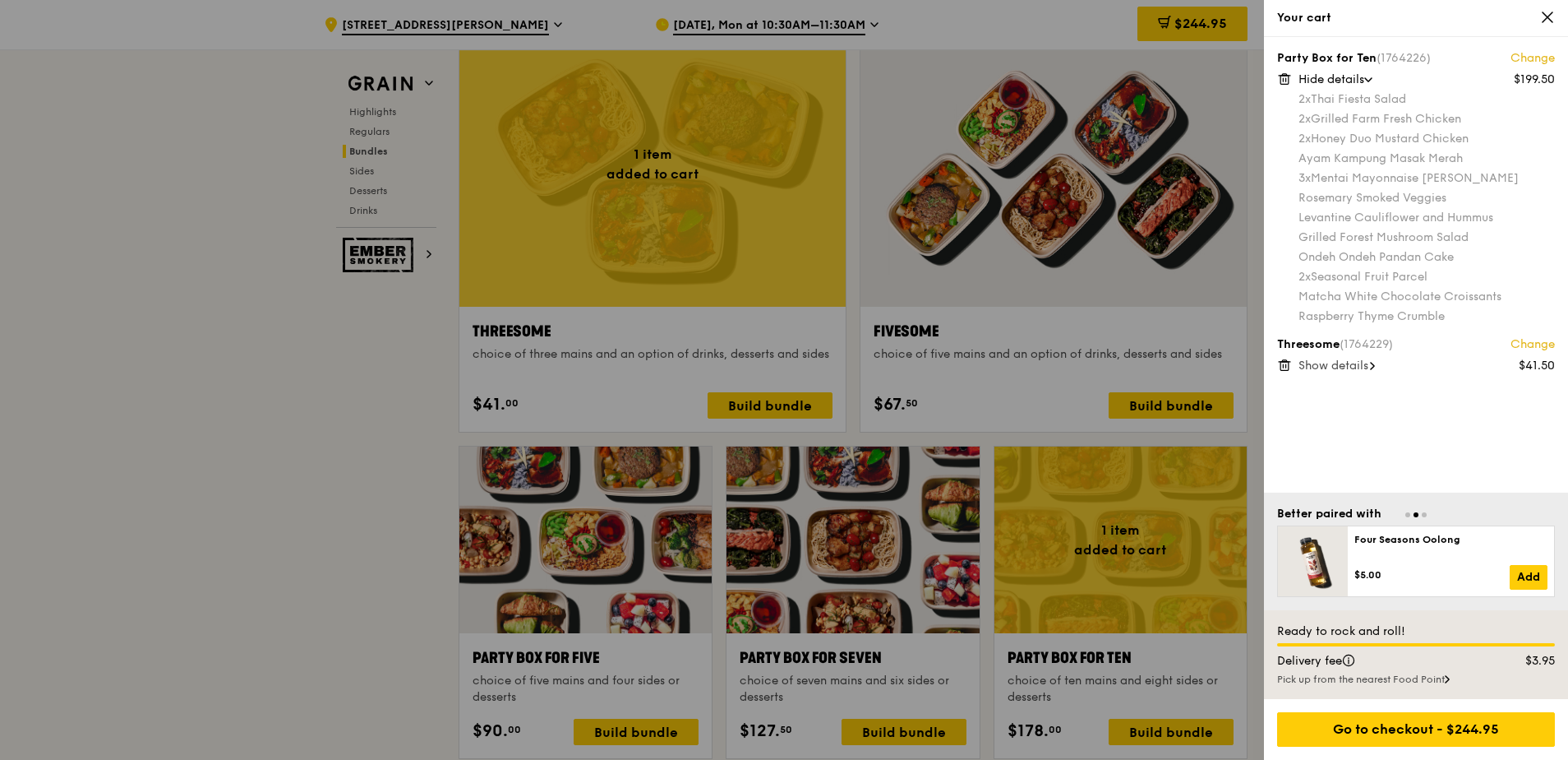
click at [1327, 363] on span "Show details" at bounding box center [1333, 366] width 70 height 14
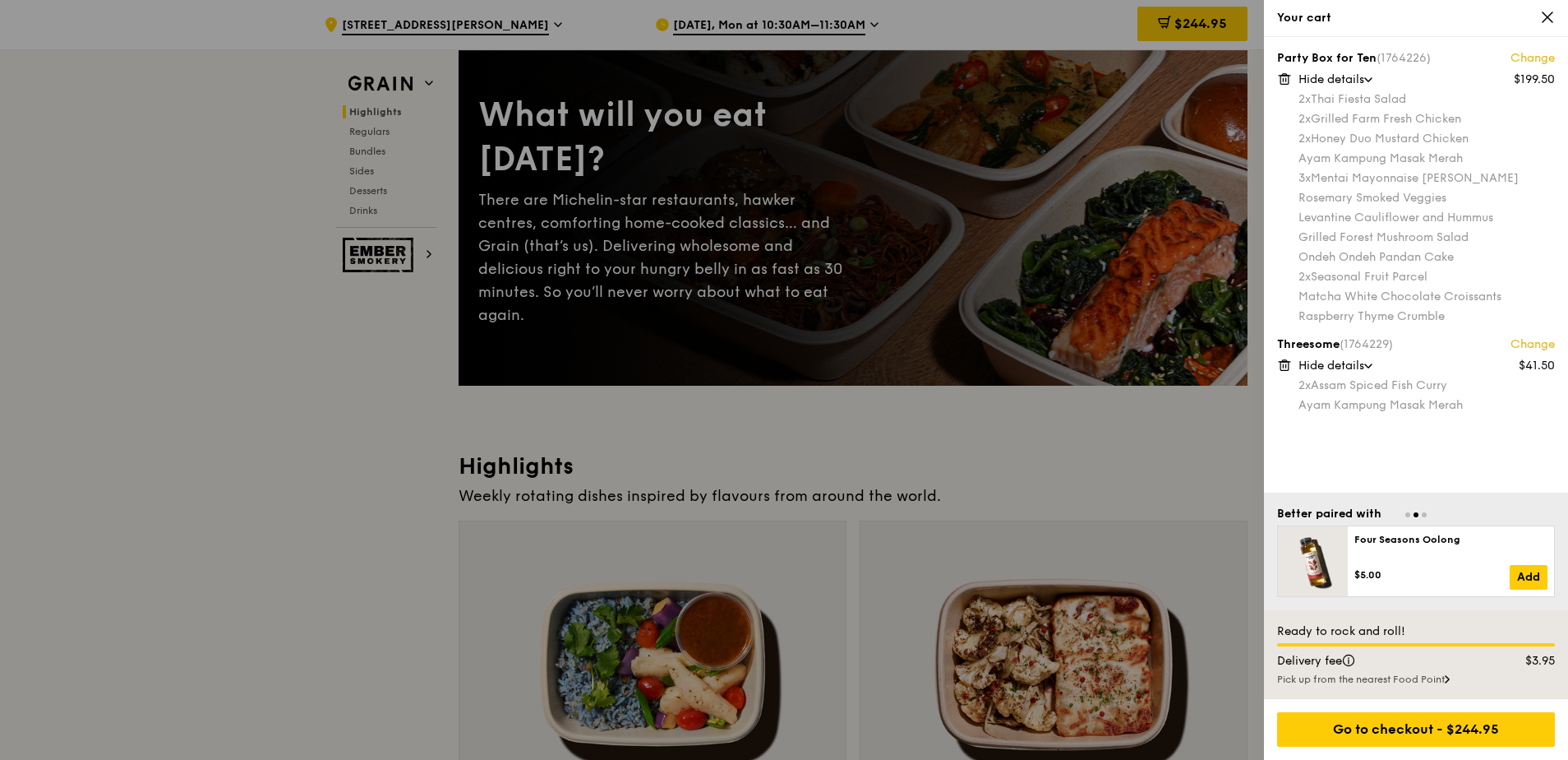
scroll to position [82, 0]
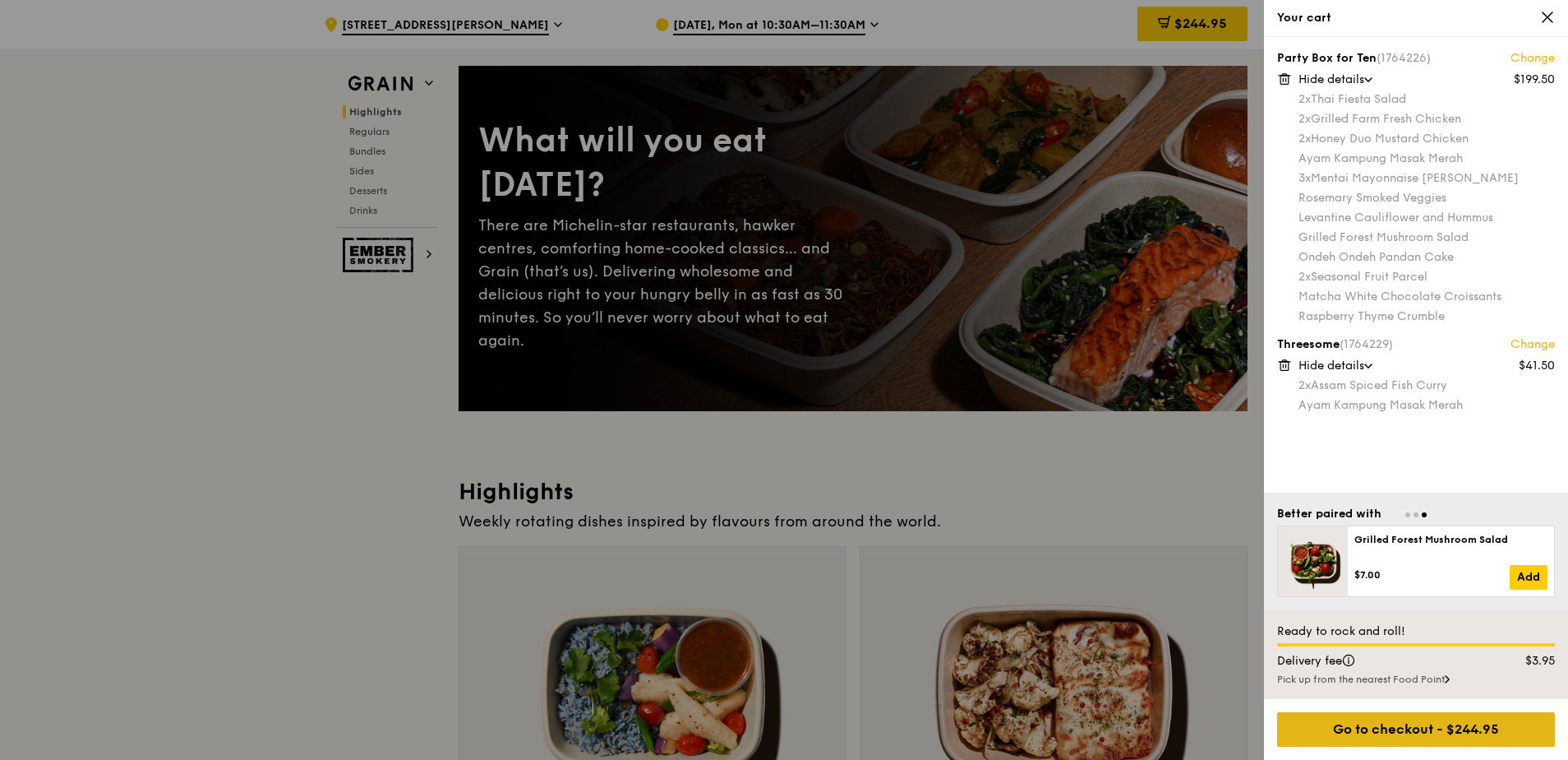
click at [1426, 733] on div "Go to checkout - $244.95" at bounding box center [1417, 729] width 278 height 35
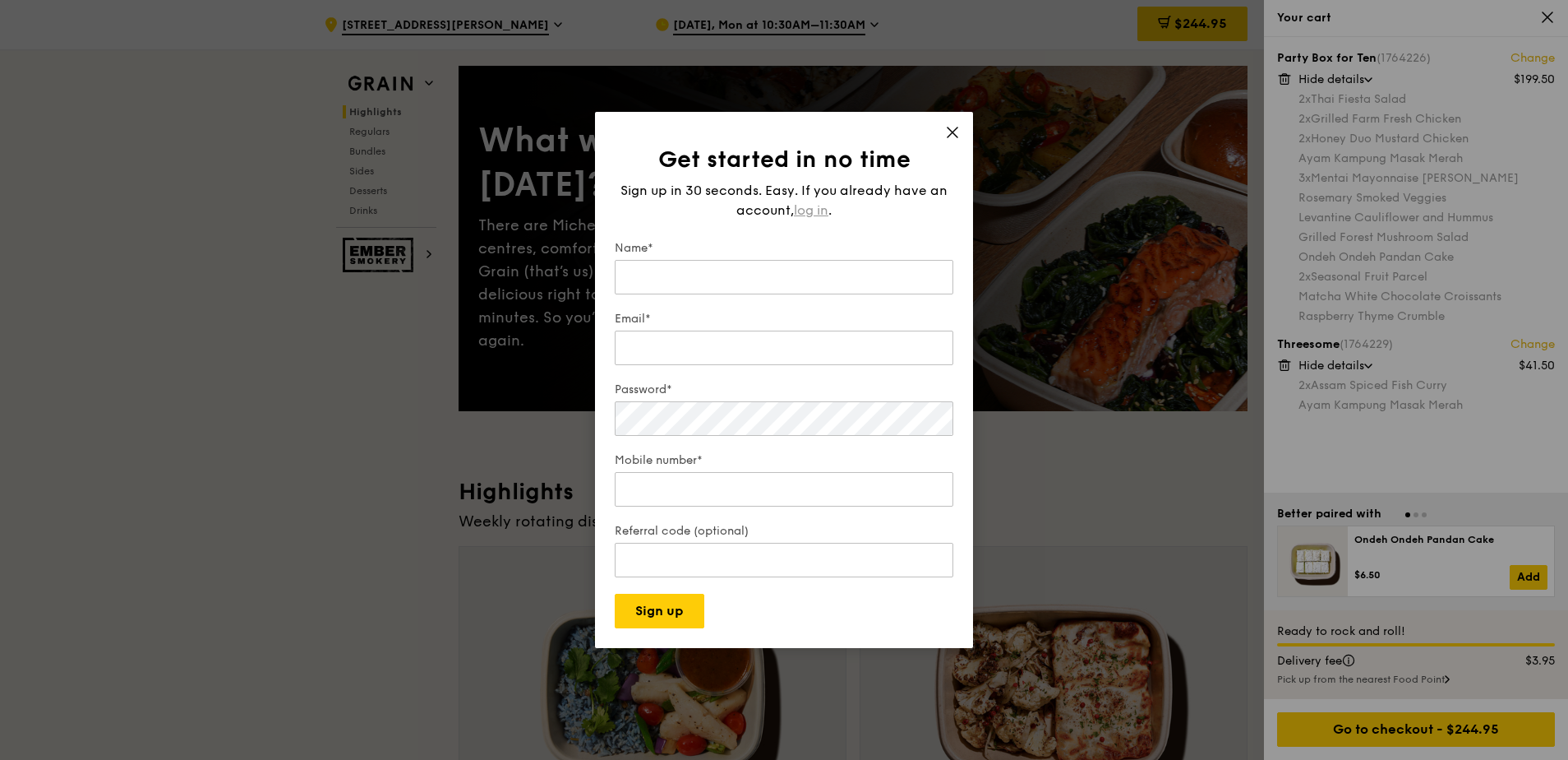
click at [813, 203] on span "log in" at bounding box center [811, 211] width 35 height 19
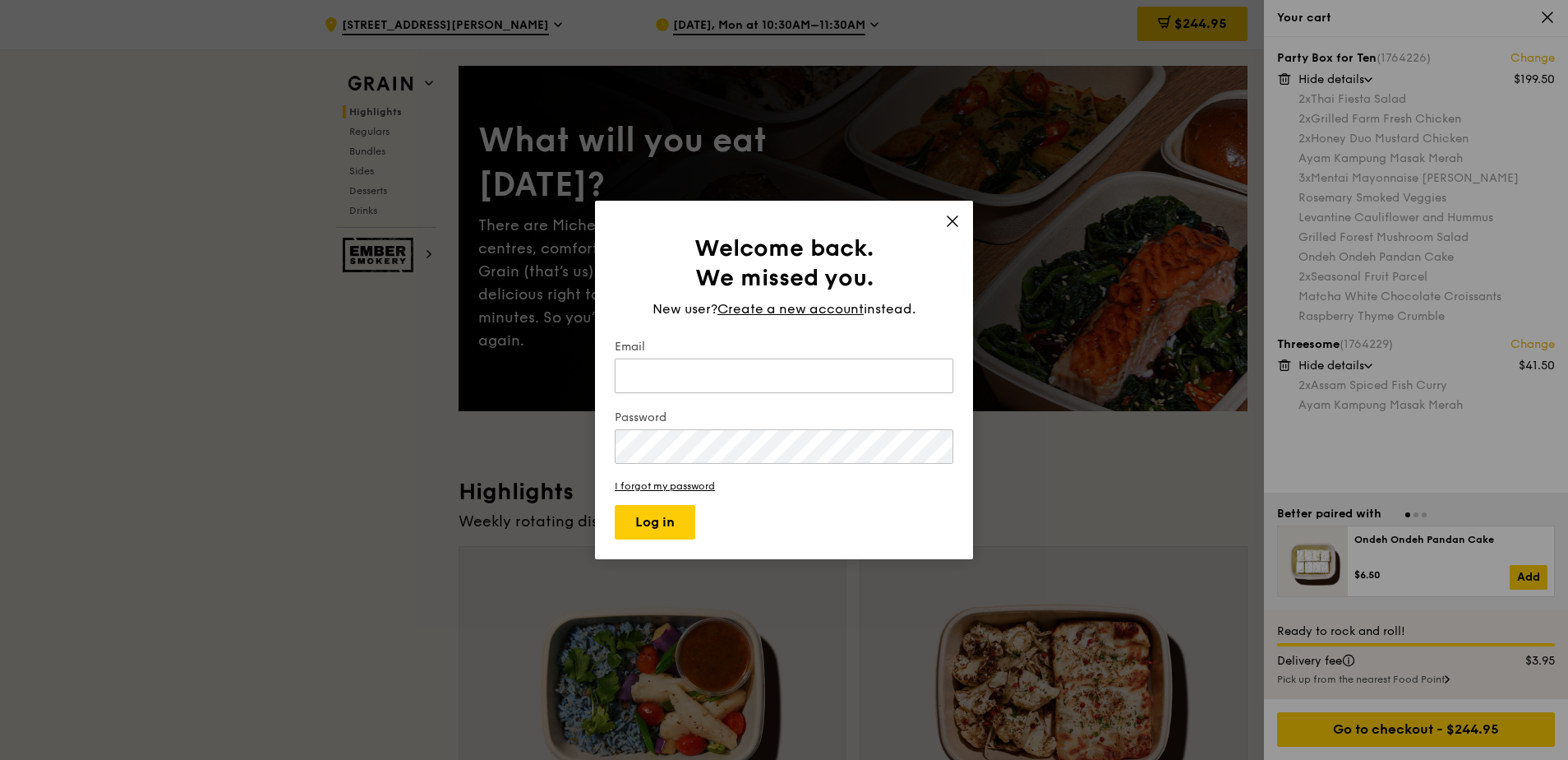
click at [714, 375] on input "Email" at bounding box center [784, 376] width 339 height 35
type input "[EMAIL_ADDRESS][DOMAIN_NAME]"
click at [663, 518] on button "Log in" at bounding box center [654, 522] width 81 height 35
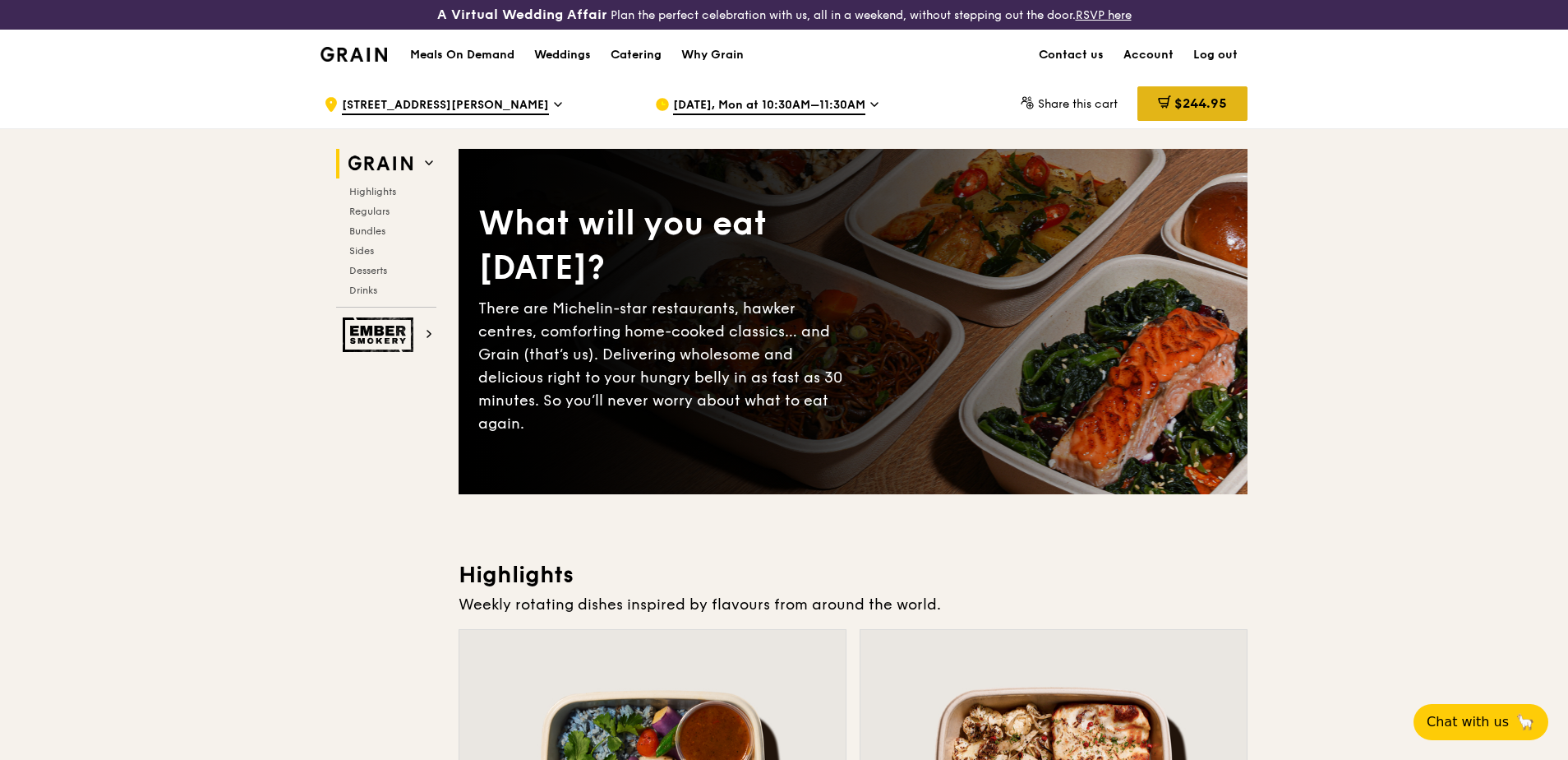
click at [1206, 98] on span "$244.95" at bounding box center [1201, 104] width 52 height 16
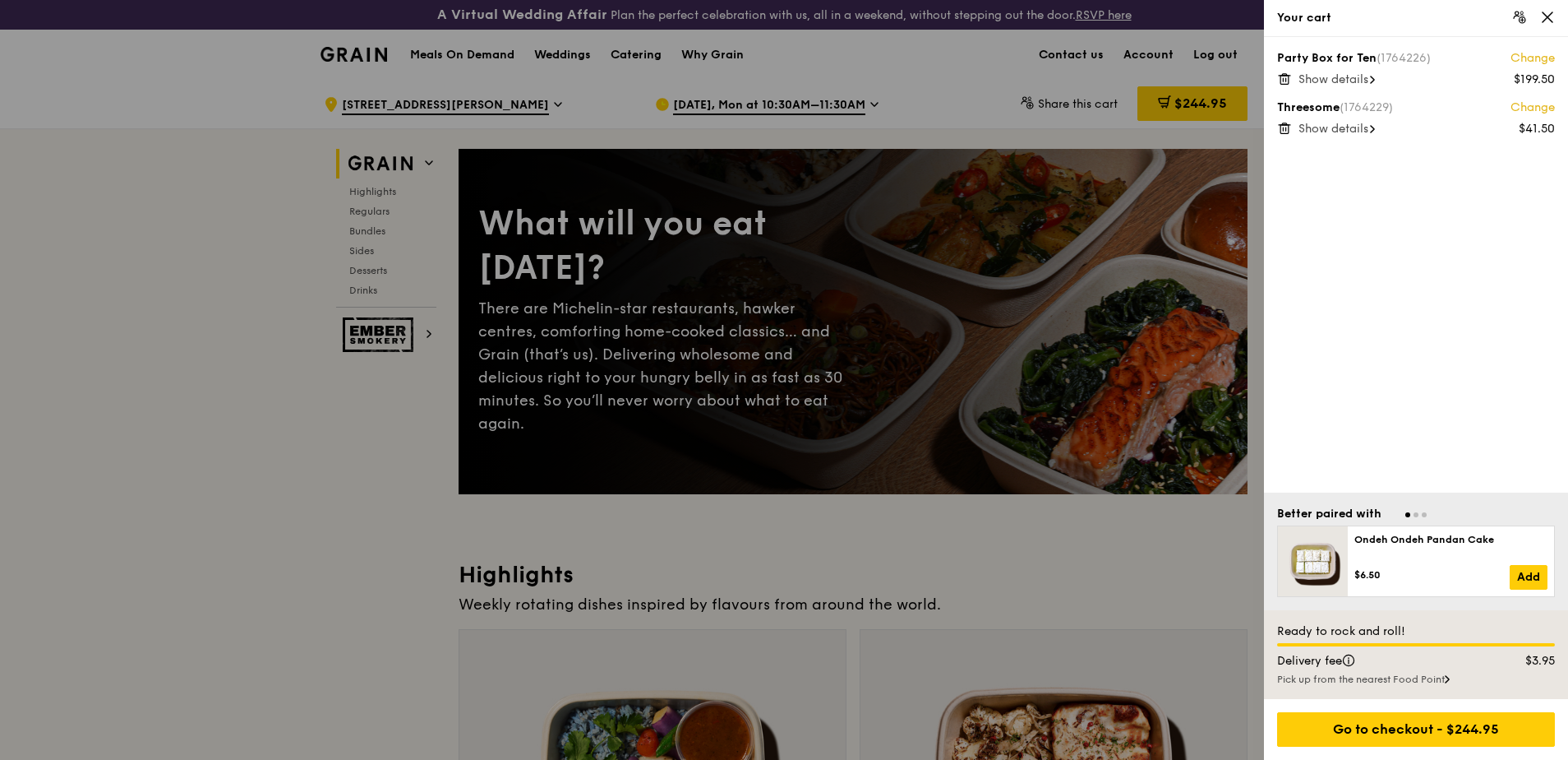
click at [1416, 515] on span "Go to slide 2" at bounding box center [1417, 515] width 5 height 5
click at [1441, 730] on div "Go to checkout - $244.95" at bounding box center [1417, 729] width 278 height 35
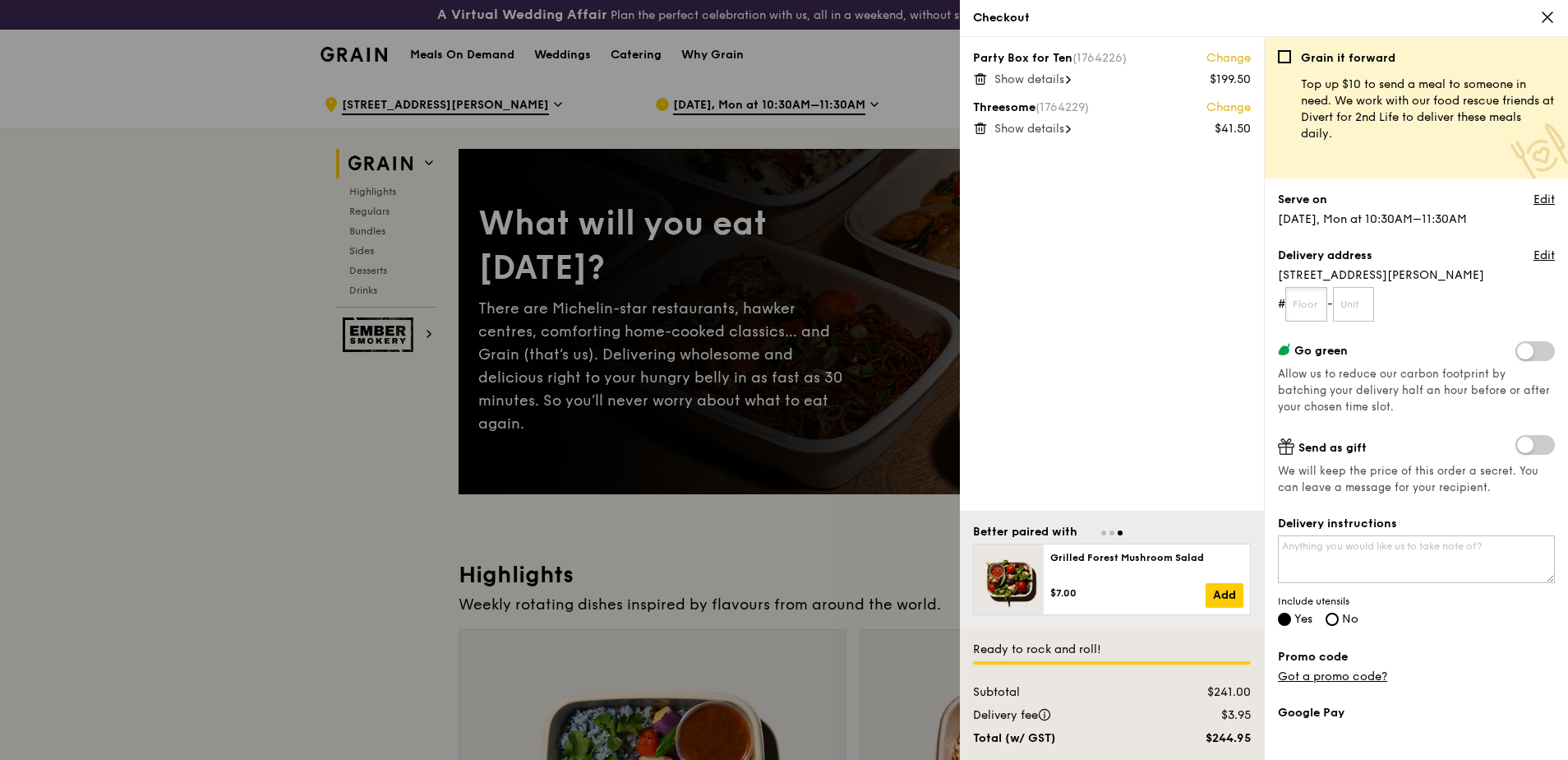
click at [1317, 313] on input "text" at bounding box center [1306, 304] width 42 height 35
type input "-"
click at [1365, 302] on input "text" at bounding box center [1354, 304] width 42 height 35
type input "-"
click at [1448, 302] on form "# - - -" at bounding box center [1417, 304] width 277 height 35
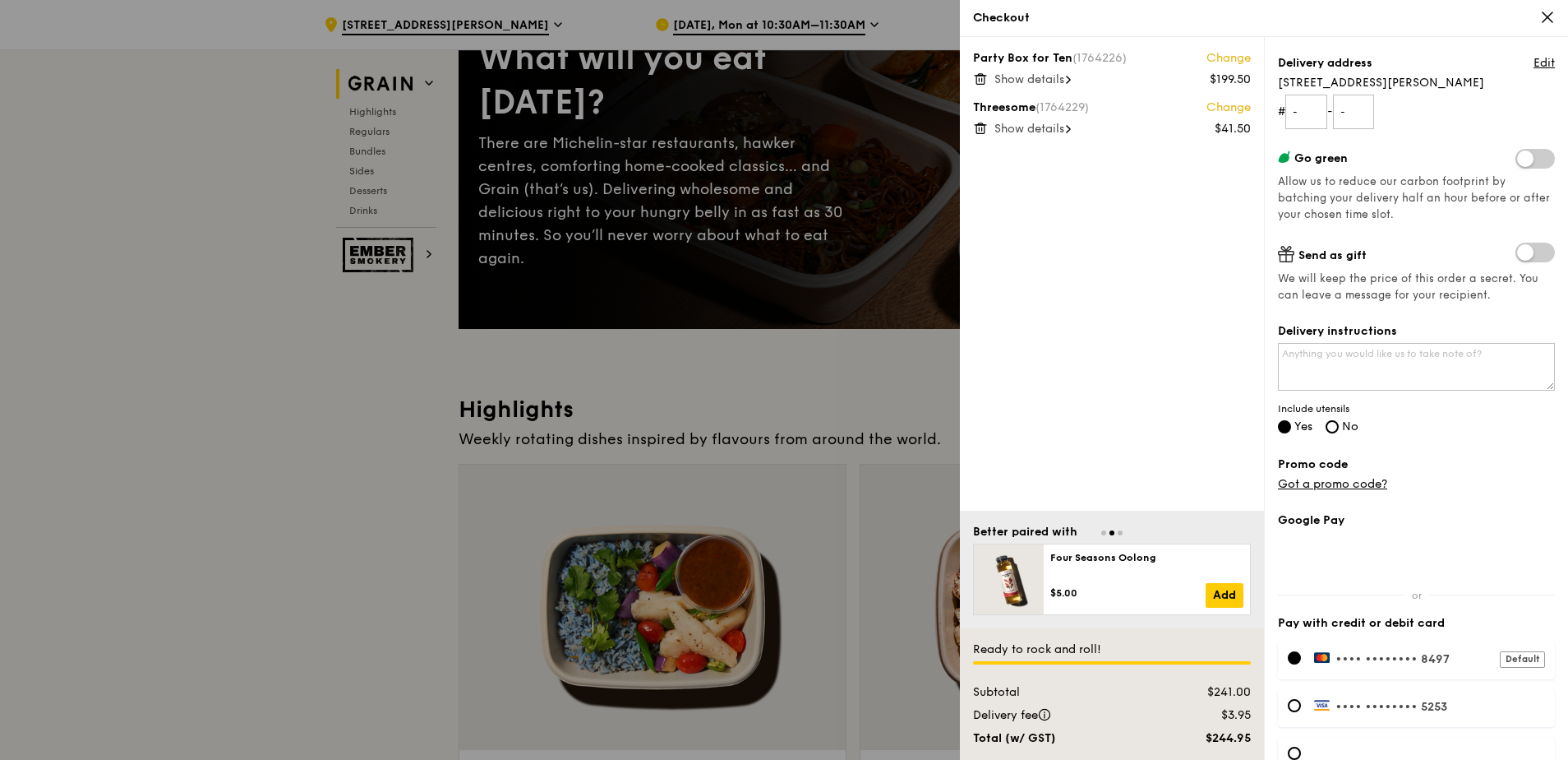
scroll to position [283, 0]
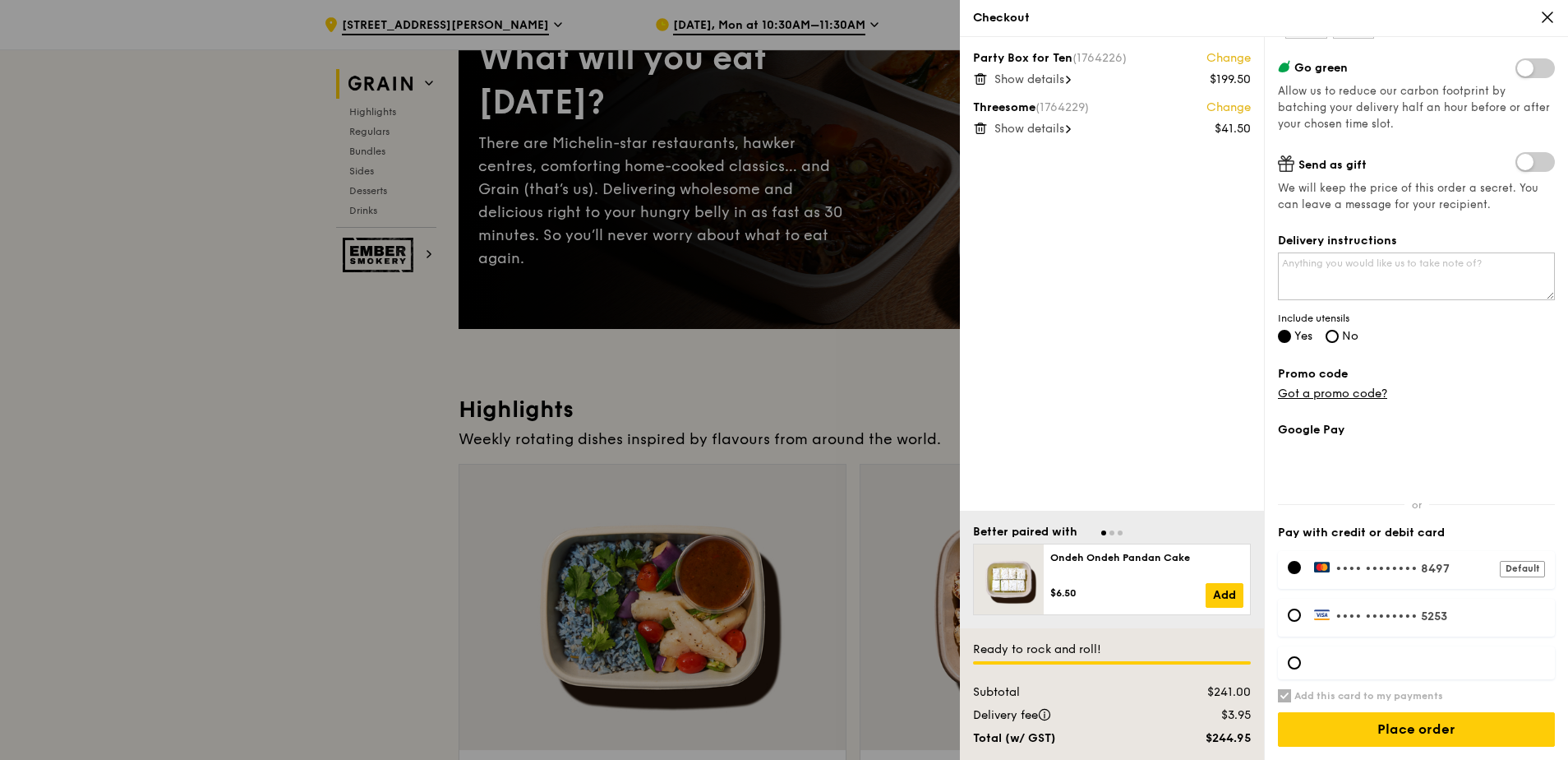
click at [1064, 128] on span "Show details" at bounding box center [1029, 128] width 70 height 14
click at [1062, 78] on span "Show details" at bounding box center [1029, 80] width 70 height 14
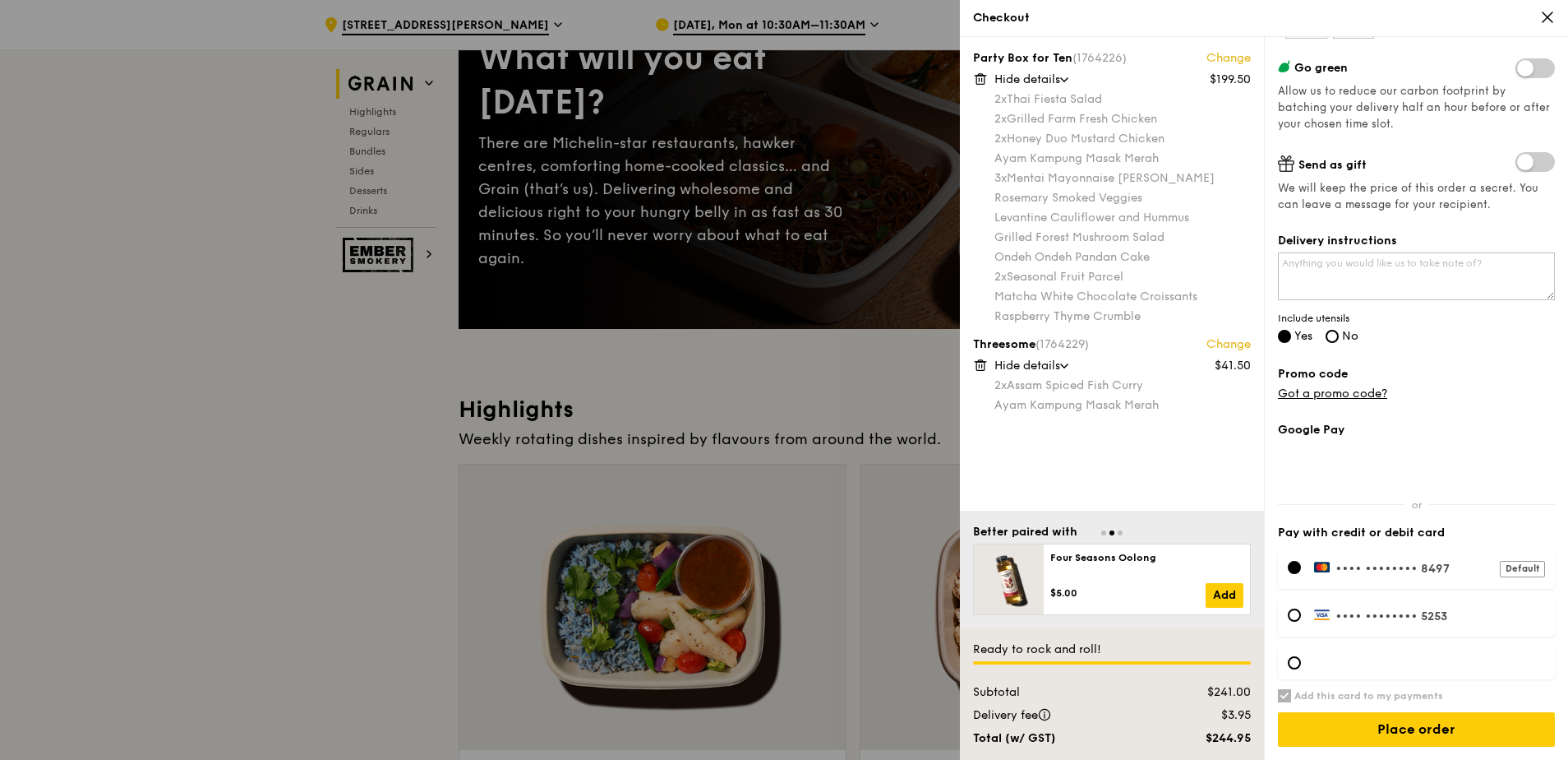
click at [1552, 17] on icon at bounding box center [1548, 17] width 15 height 15
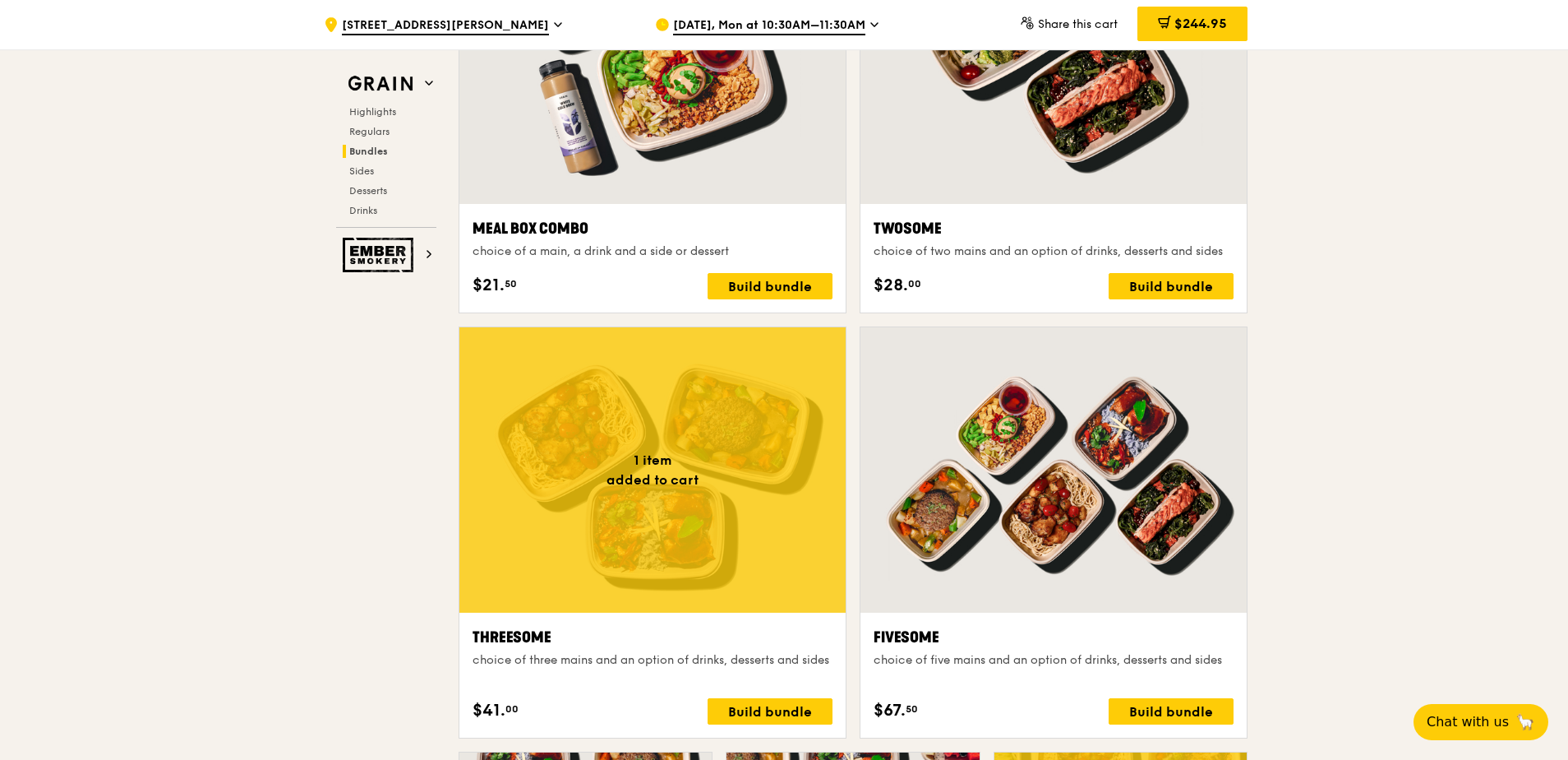
scroll to position [2879, 0]
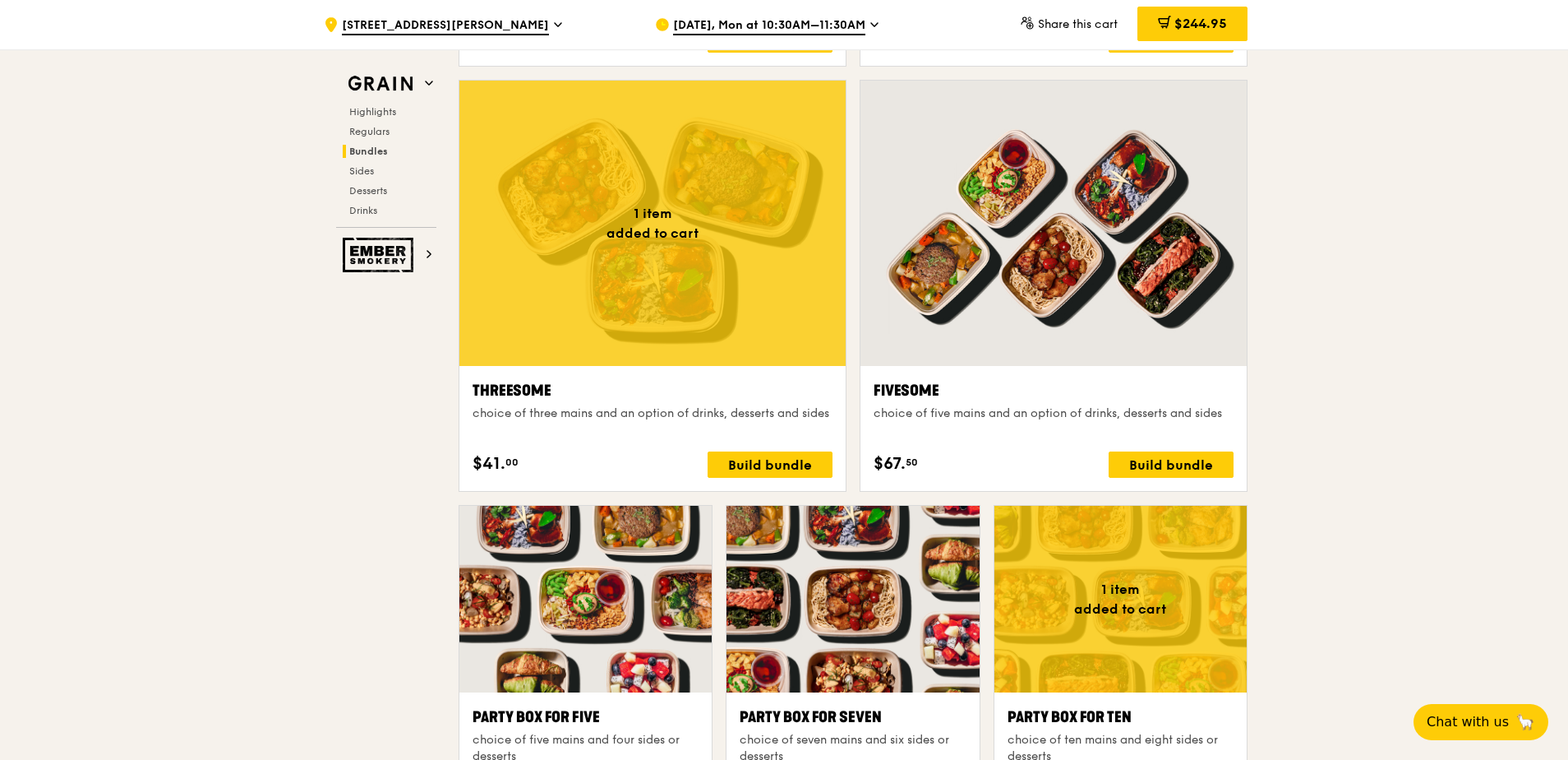
click at [1382, 292] on div ".cls-1 { fill: none; stroke: #fff; stroke-linecap: round; stroke-linejoin: roun…" at bounding box center [784, 681] width 1568 height 6960
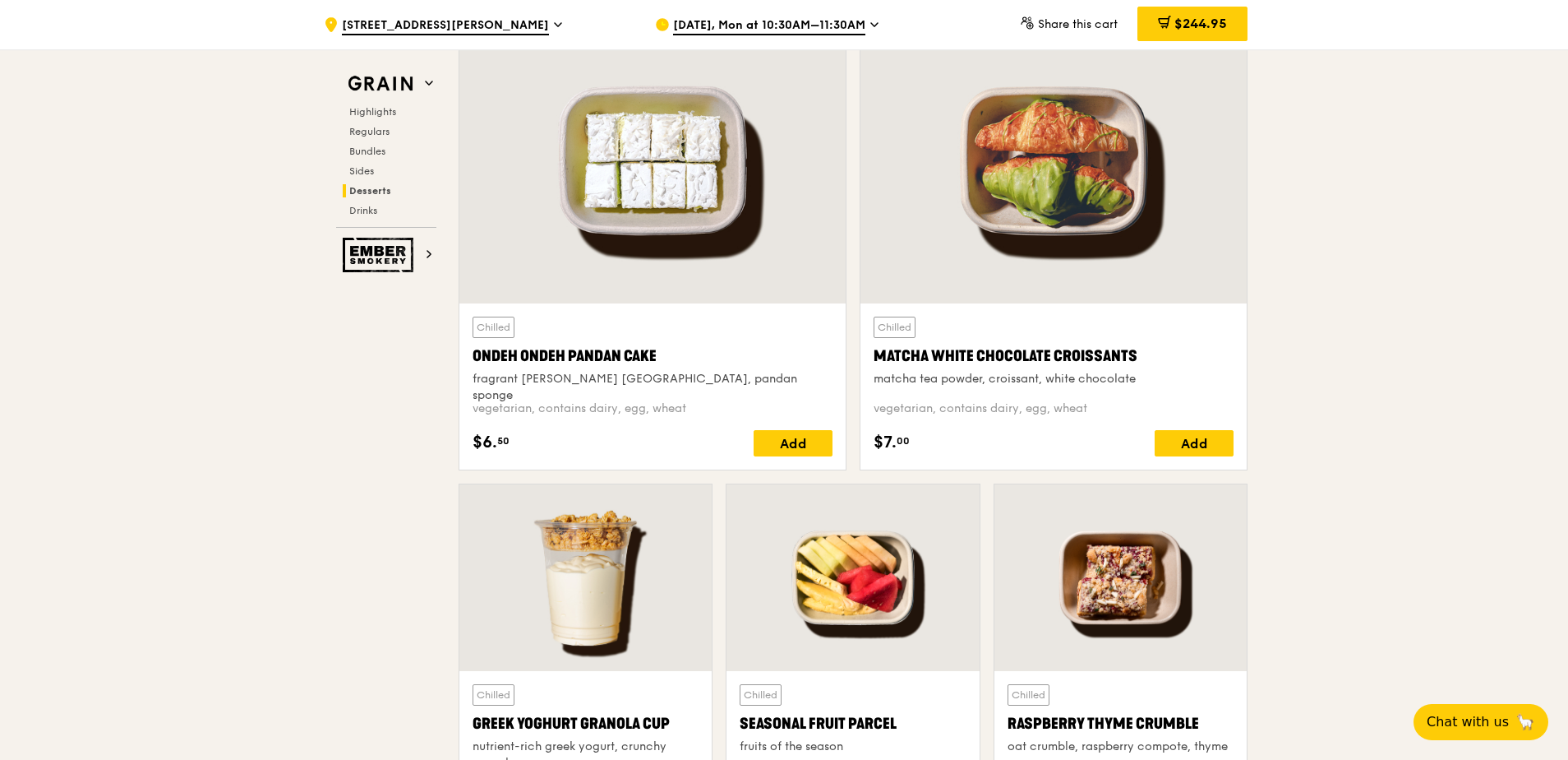
scroll to position [5016, 0]
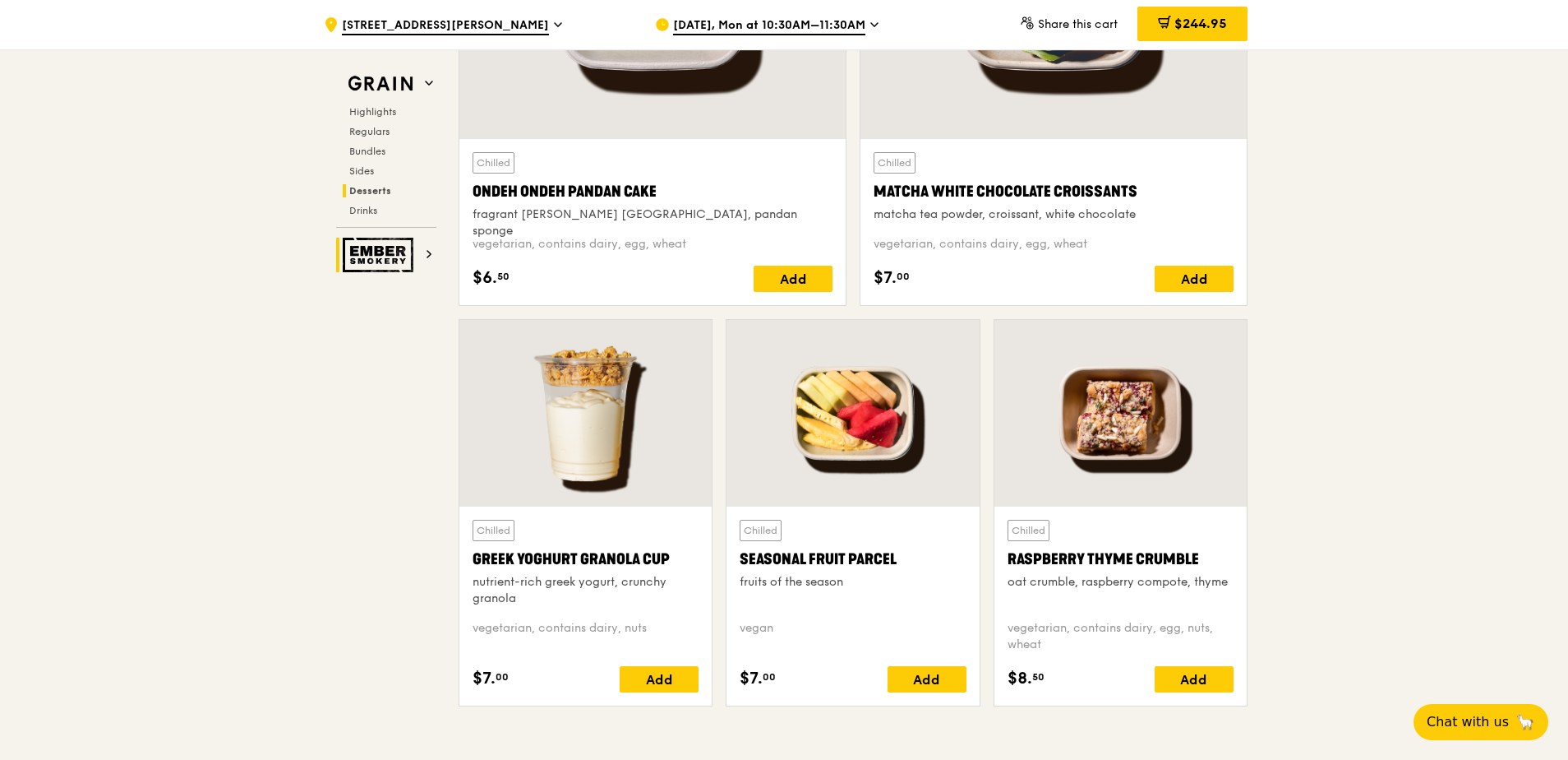
click at [423, 254] on h2 "Ember Smokery" at bounding box center [386, 254] width 100 height 35
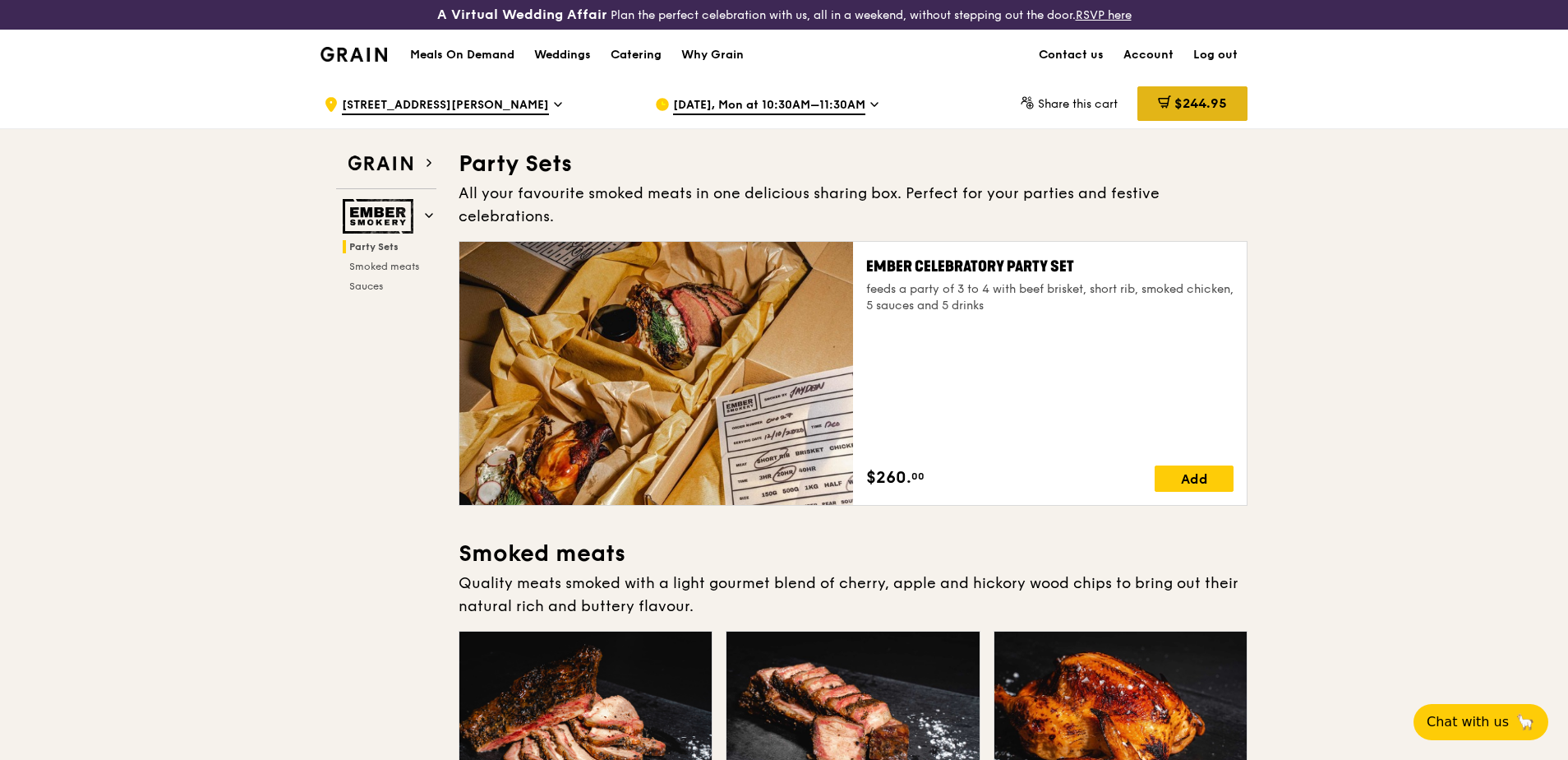
click at [1186, 96] on span "$244.95" at bounding box center [1201, 104] width 52 height 16
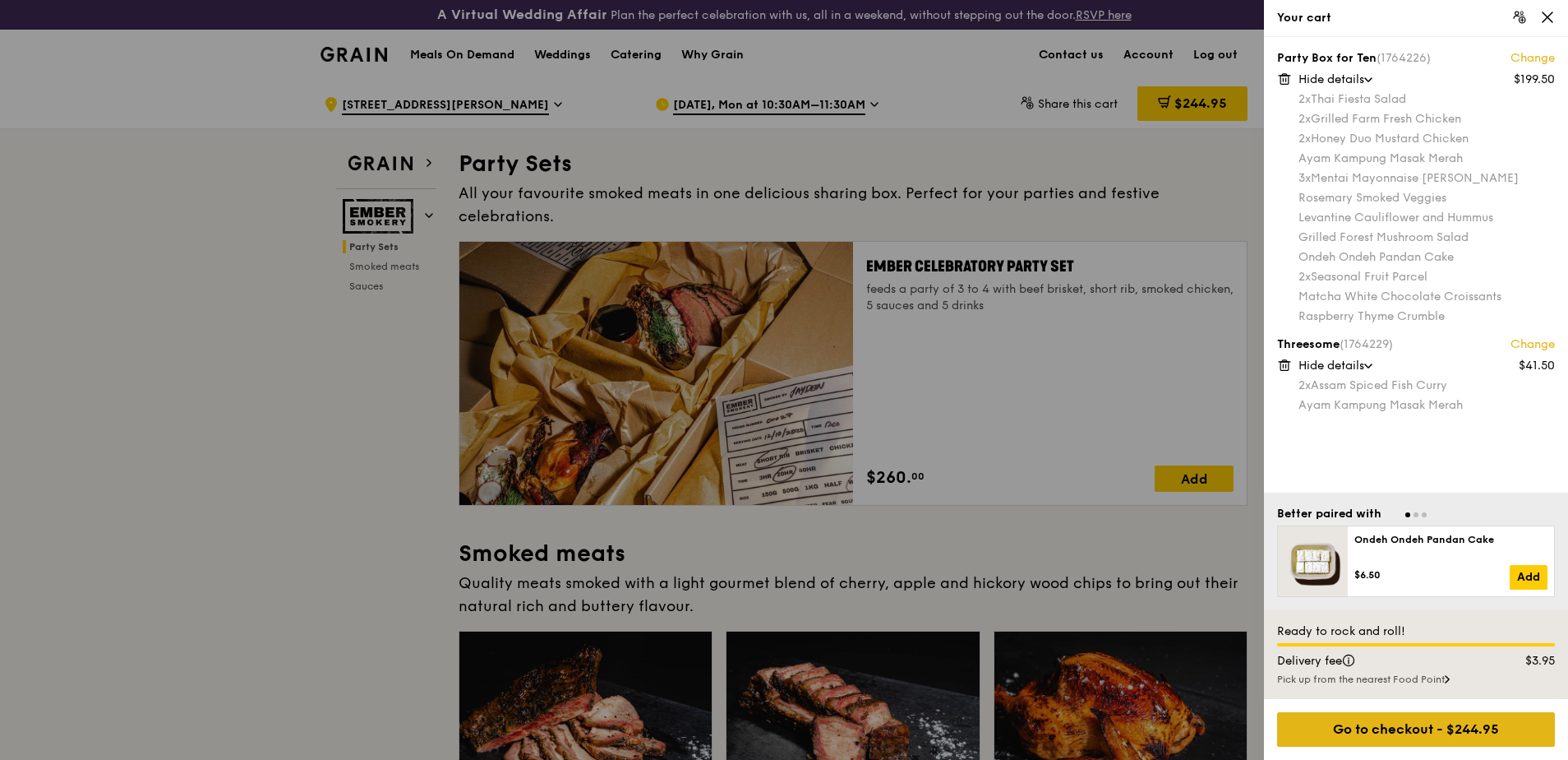
click at [1421, 720] on div "Go to checkout - $244.95" at bounding box center [1417, 729] width 278 height 35
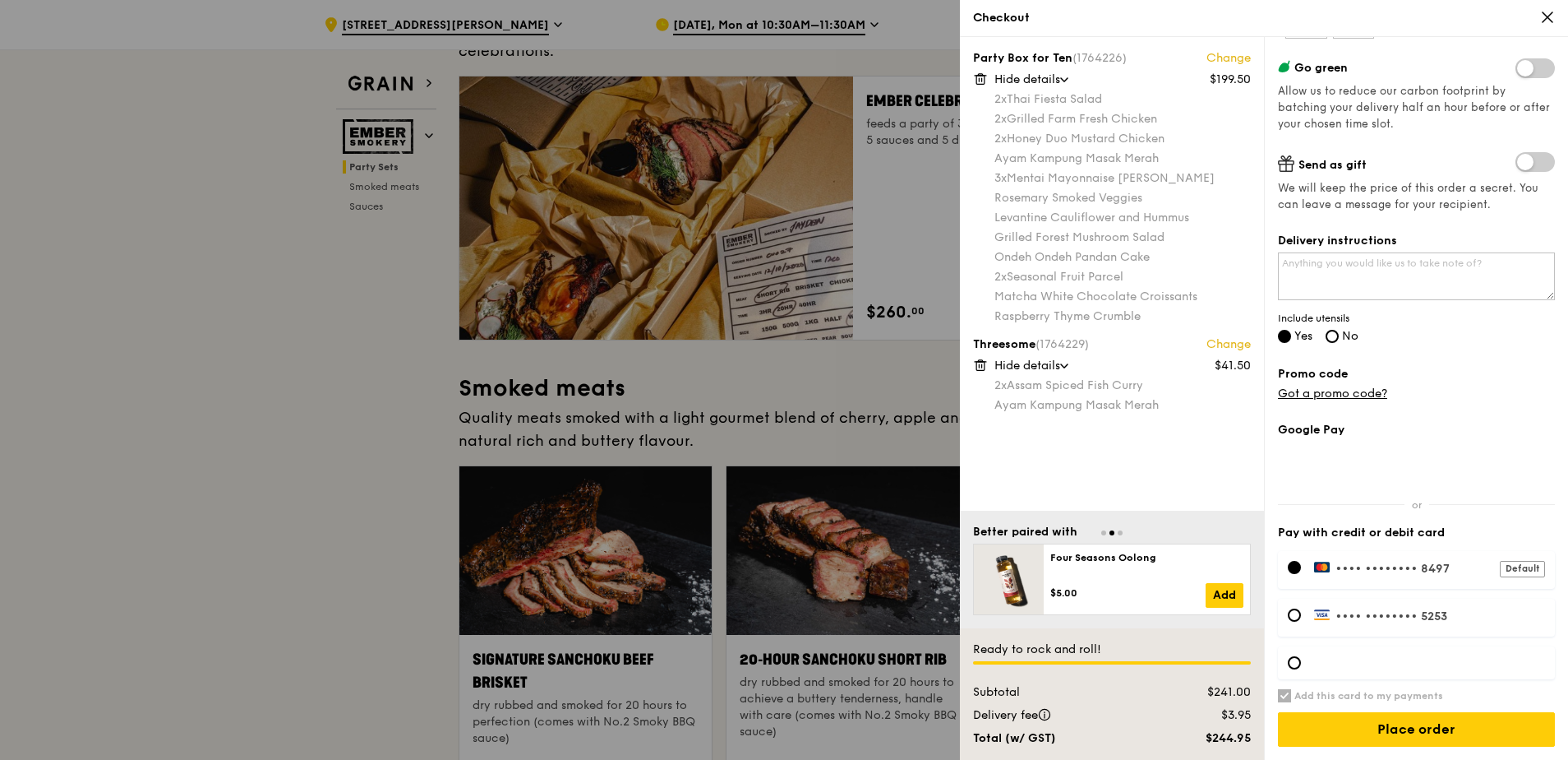
scroll to position [247, 0]
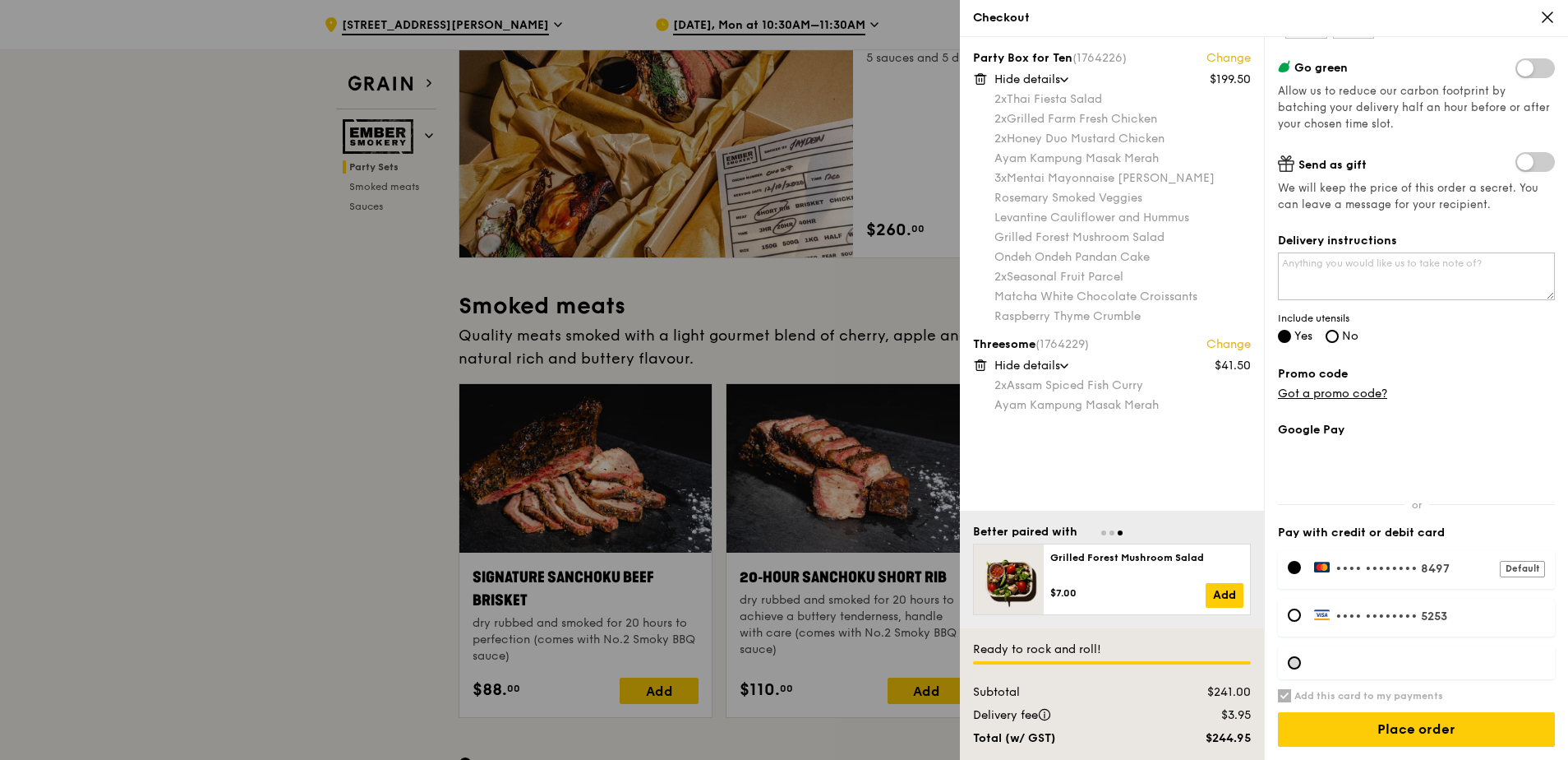
click at [1299, 667] on div at bounding box center [1294, 663] width 13 height 13
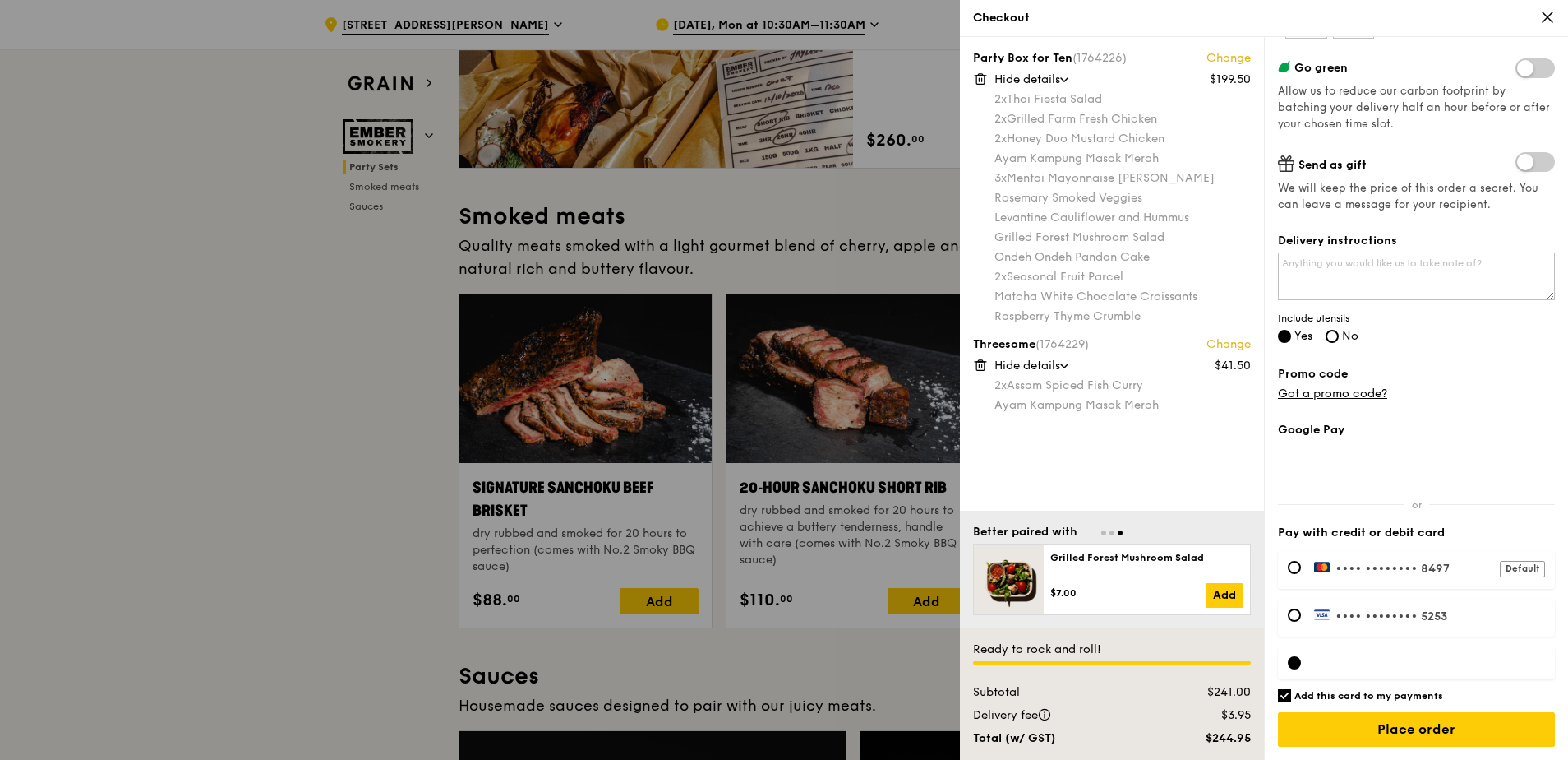
scroll to position [411, 0]
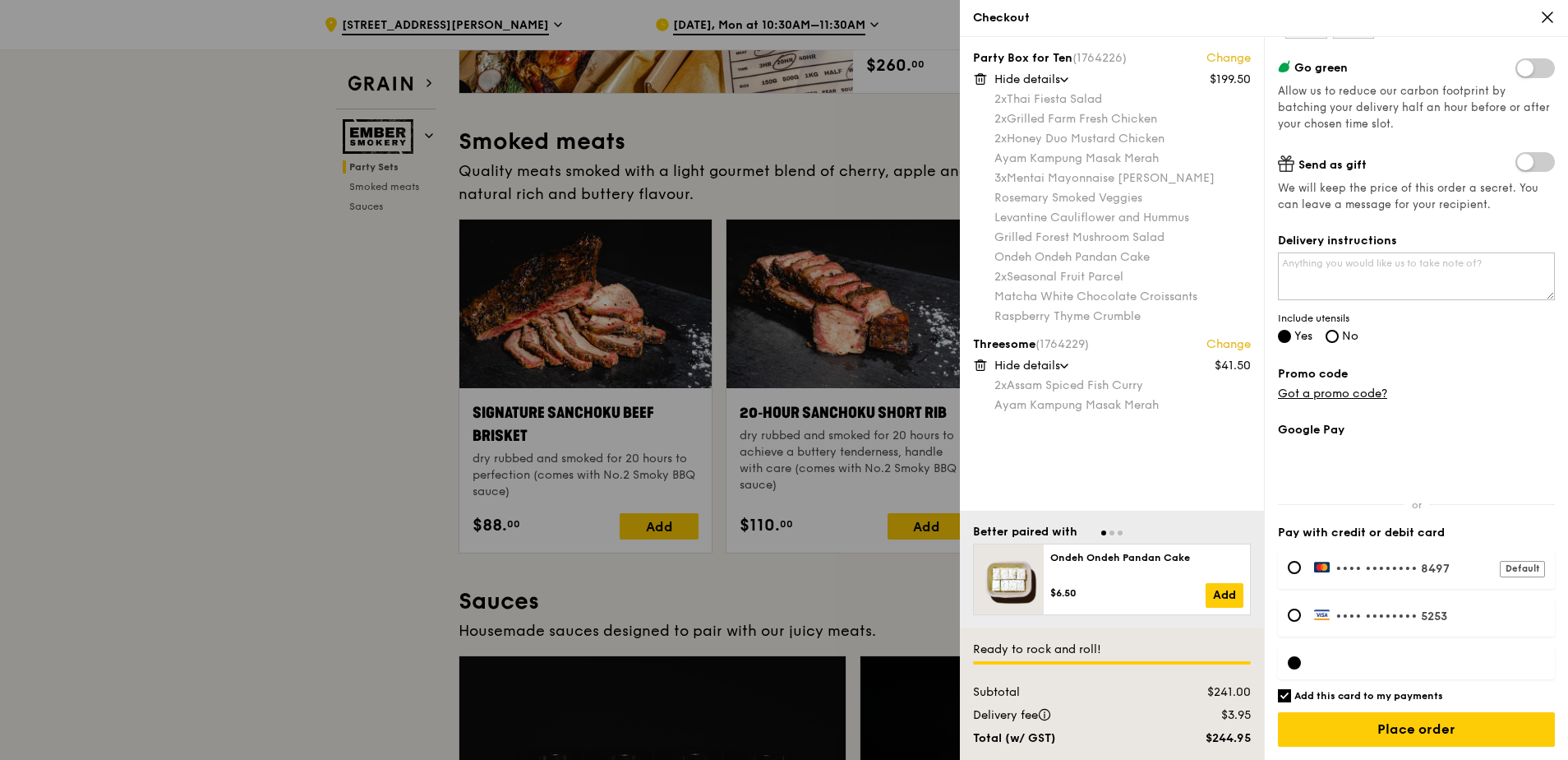
click at [1289, 694] on input "Add this card to my payments" at bounding box center [1285, 695] width 13 height 13
click at [1289, 693] on input "Add this card to my payments" at bounding box center [1285, 695] width 13 height 13
checkbox input "true"
click at [1298, 660] on div at bounding box center [1294, 663] width 13 height 13
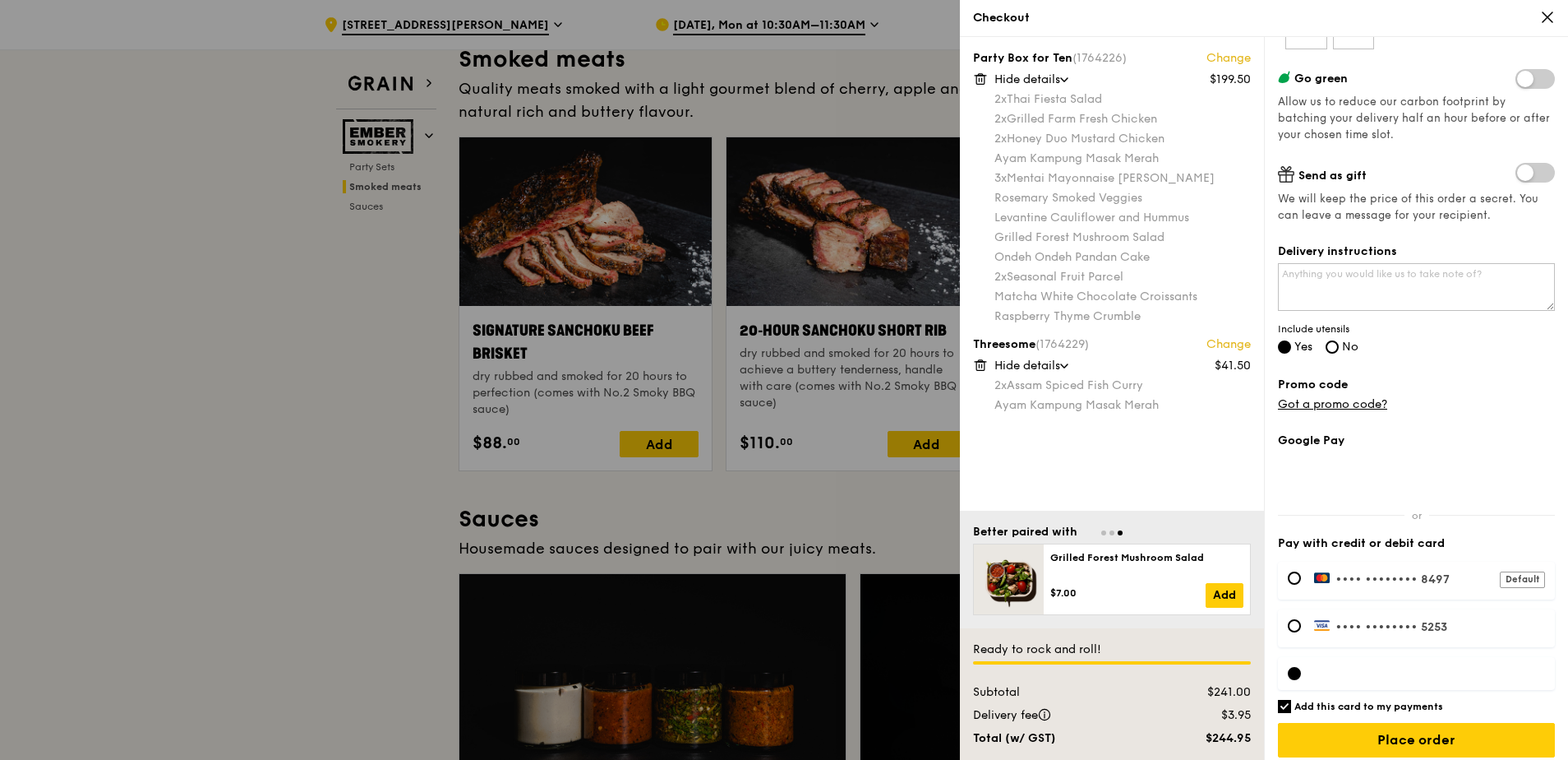
scroll to position [283, 0]
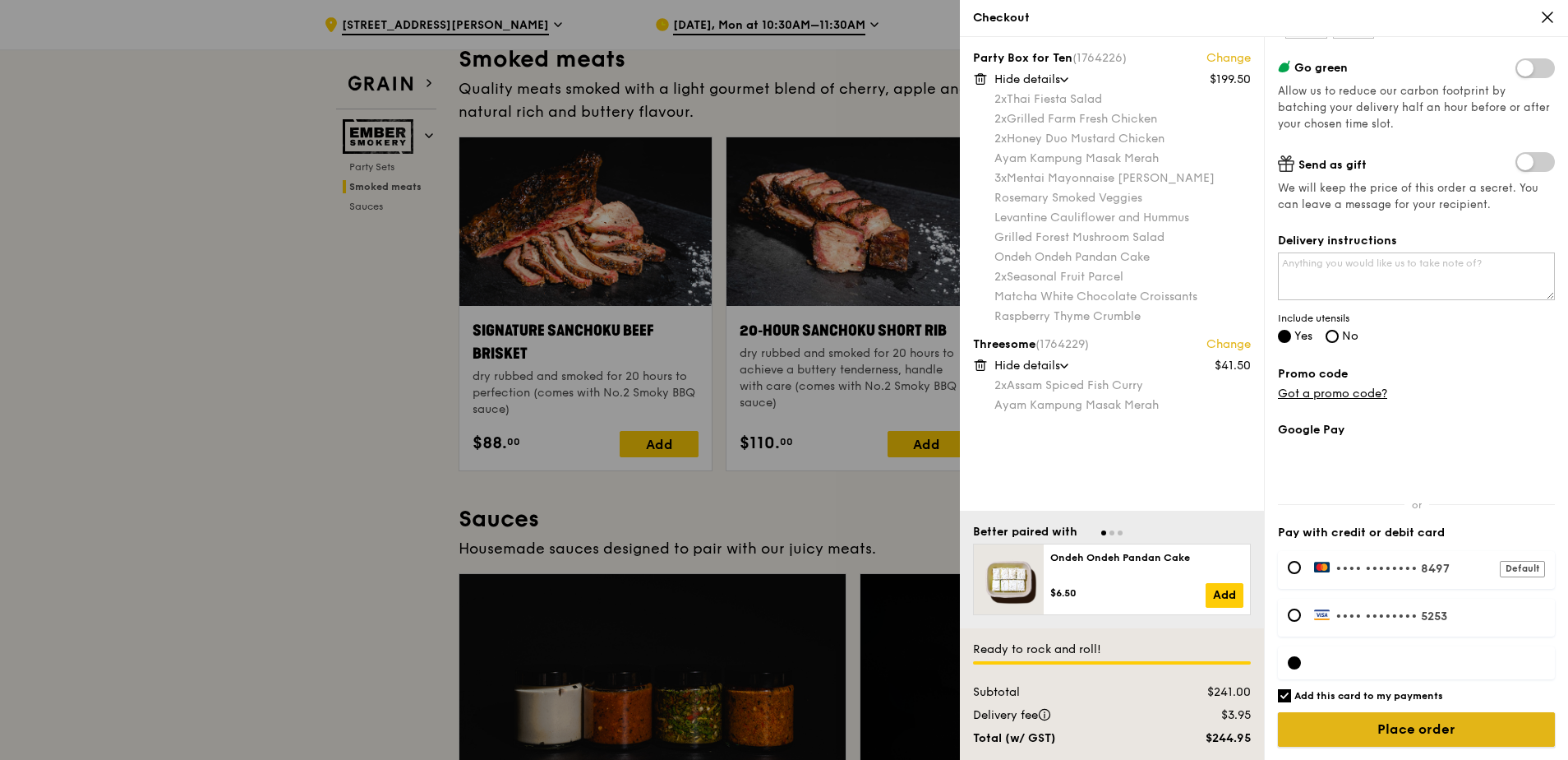
click at [1378, 725] on input "Place order" at bounding box center [1417, 729] width 277 height 35
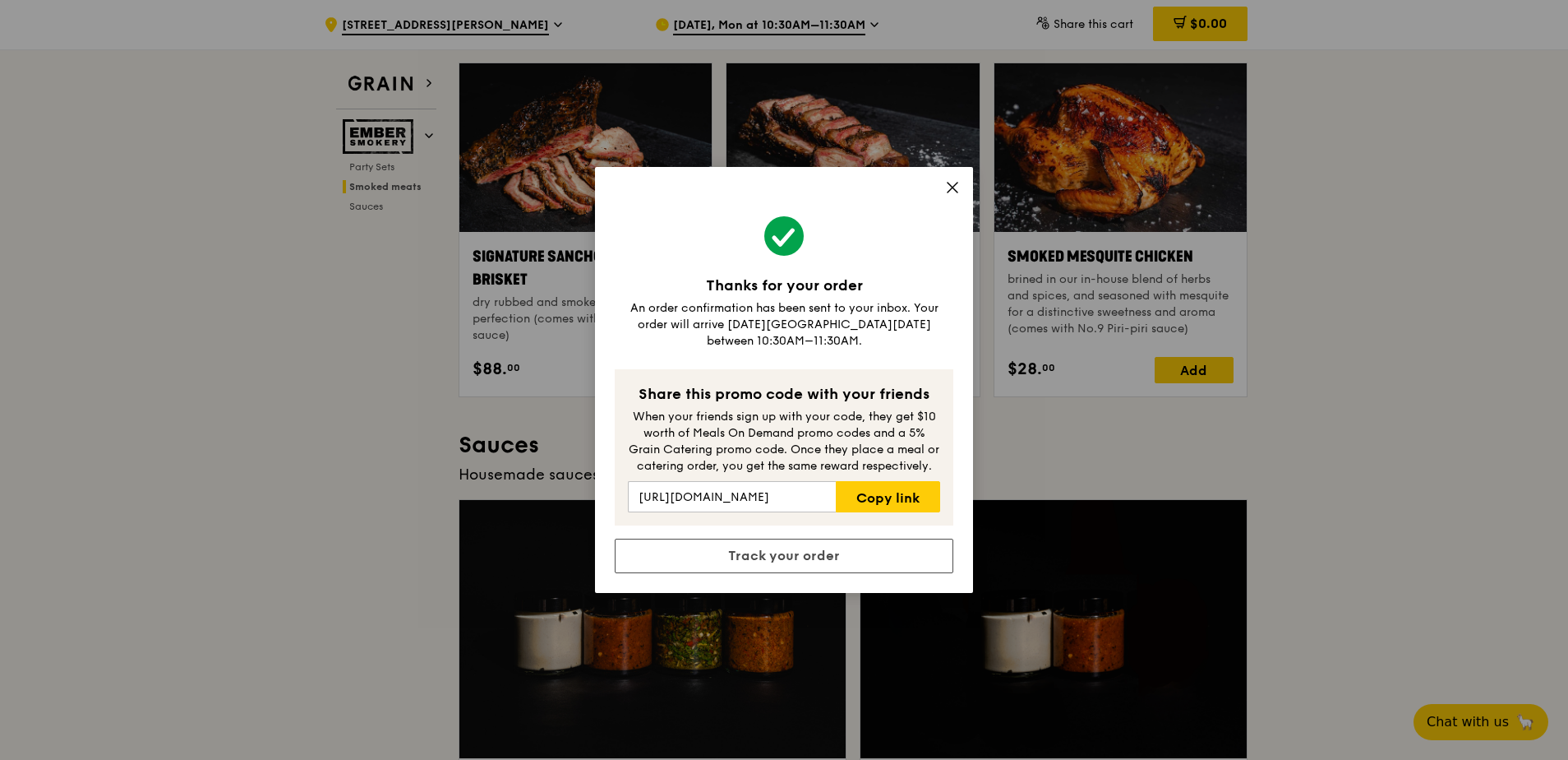
scroll to position [658, 0]
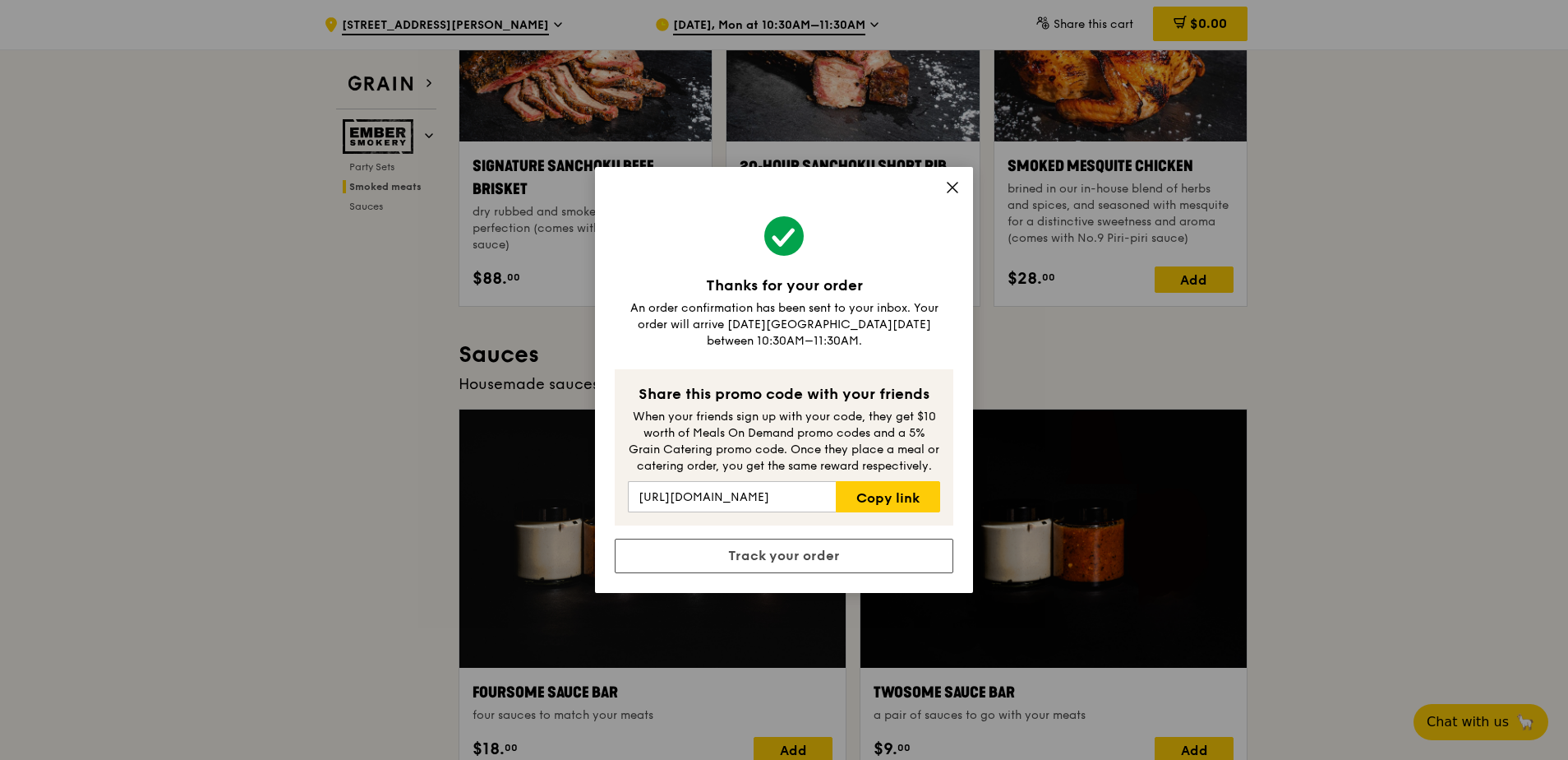
click at [951, 191] on icon at bounding box center [953, 187] width 15 height 15
